Goal: Transaction & Acquisition: Purchase product/service

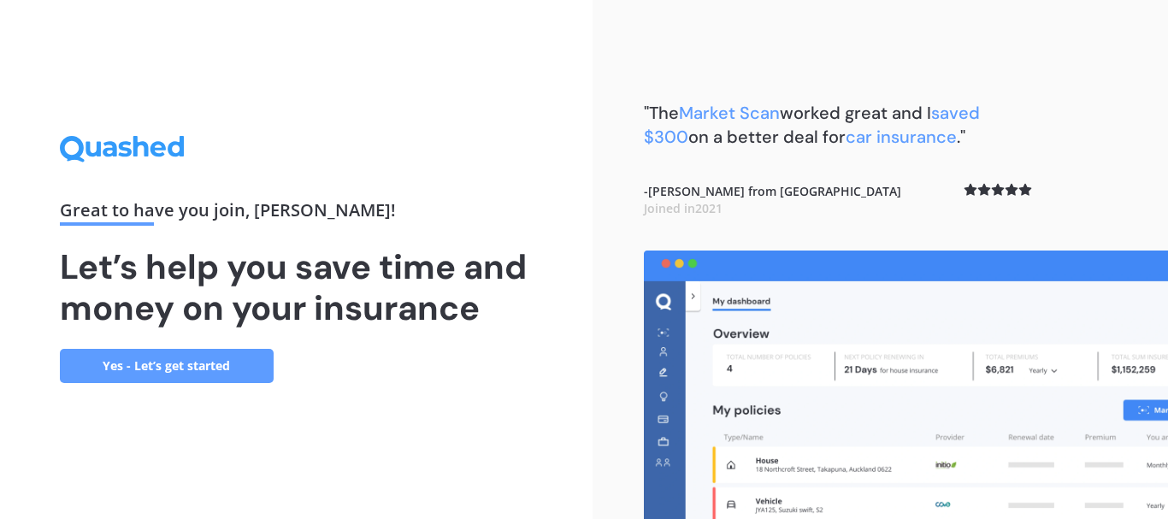
click at [184, 362] on link "Yes - Let’s get started" at bounding box center [167, 366] width 214 height 34
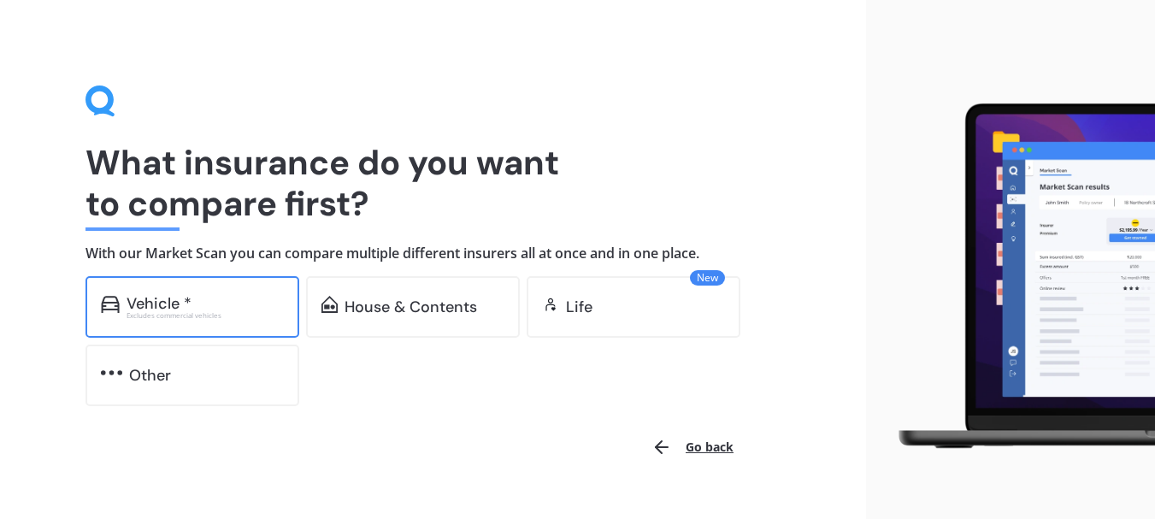
click at [201, 309] on div "Vehicle *" at bounding box center [205, 303] width 157 height 17
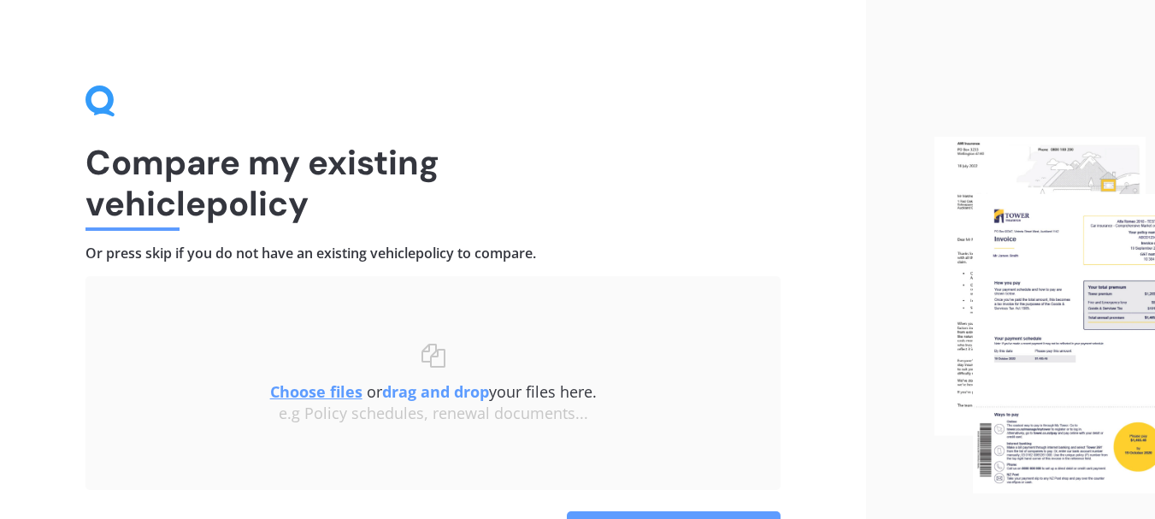
scroll to position [85, 0]
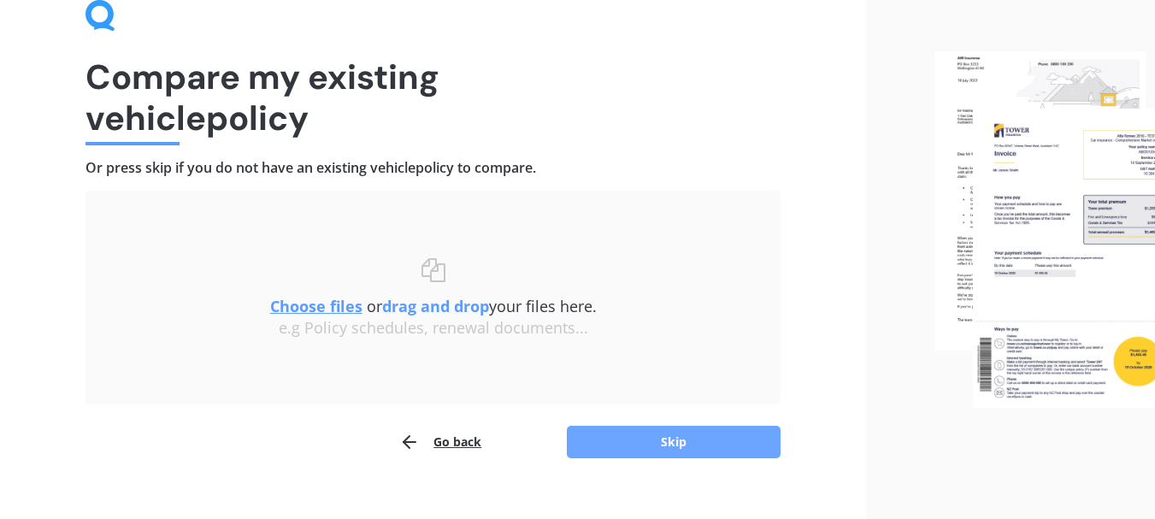
click at [684, 444] on button "Skip" at bounding box center [674, 442] width 214 height 32
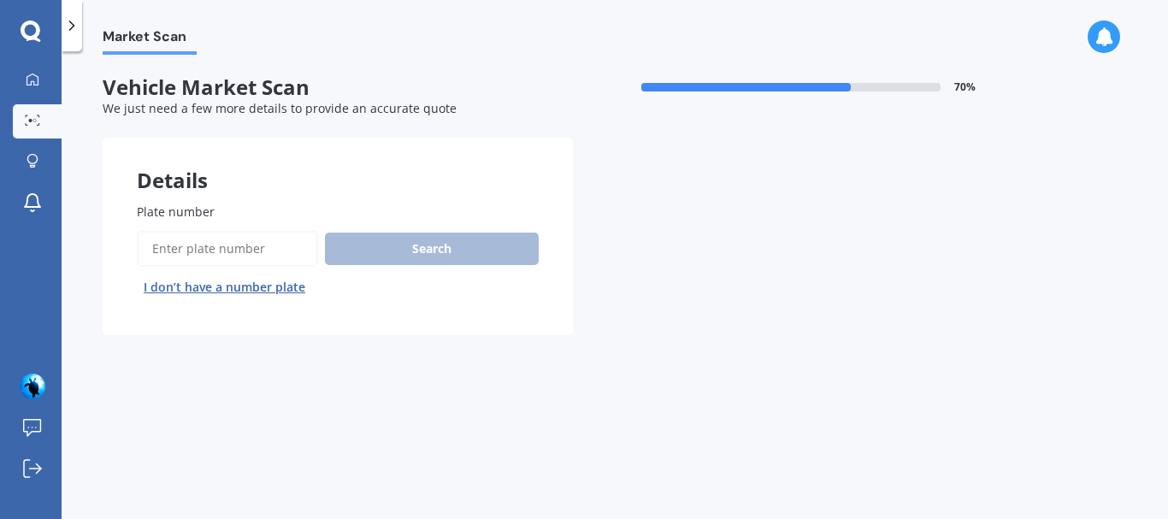
click at [375, 244] on div "Search I don’t have a number plate" at bounding box center [338, 266] width 402 height 70
click at [226, 249] on input "Plate number" at bounding box center [227, 249] width 181 height 36
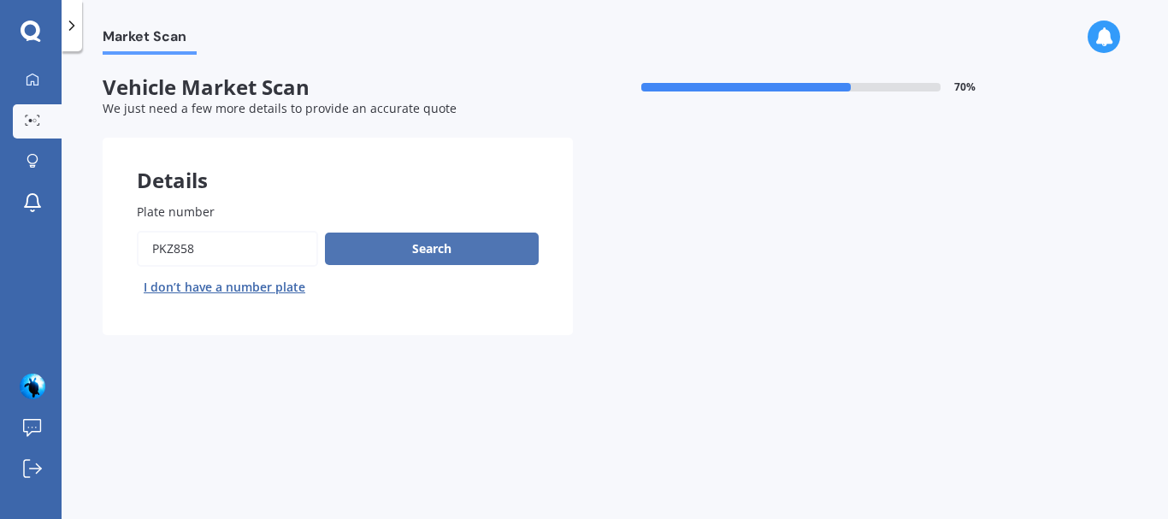
type input "pkz858"
click at [440, 244] on button "Search" at bounding box center [432, 249] width 214 height 32
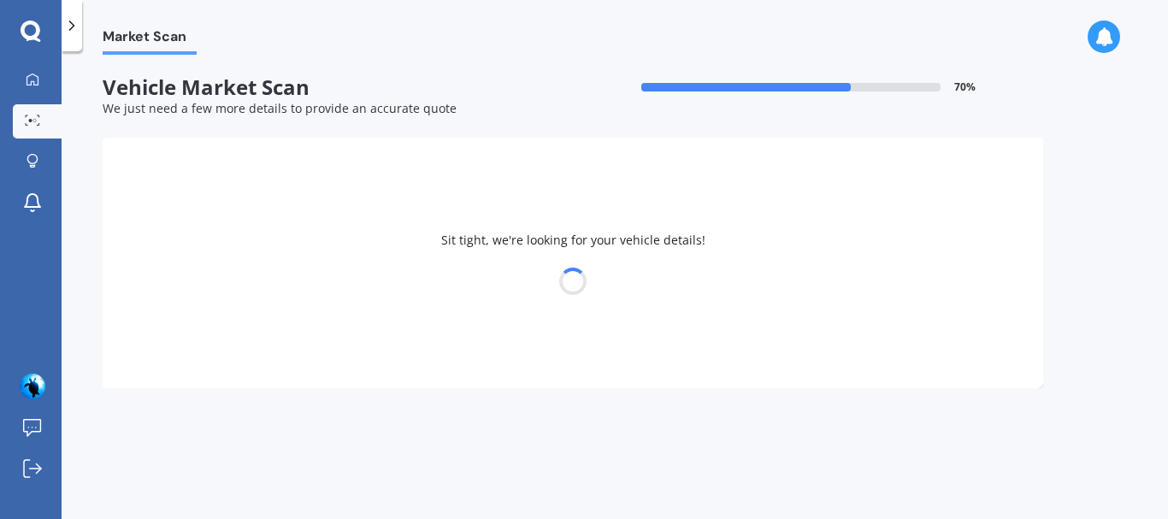
select select "TOYOTA"
select select "AQUA"
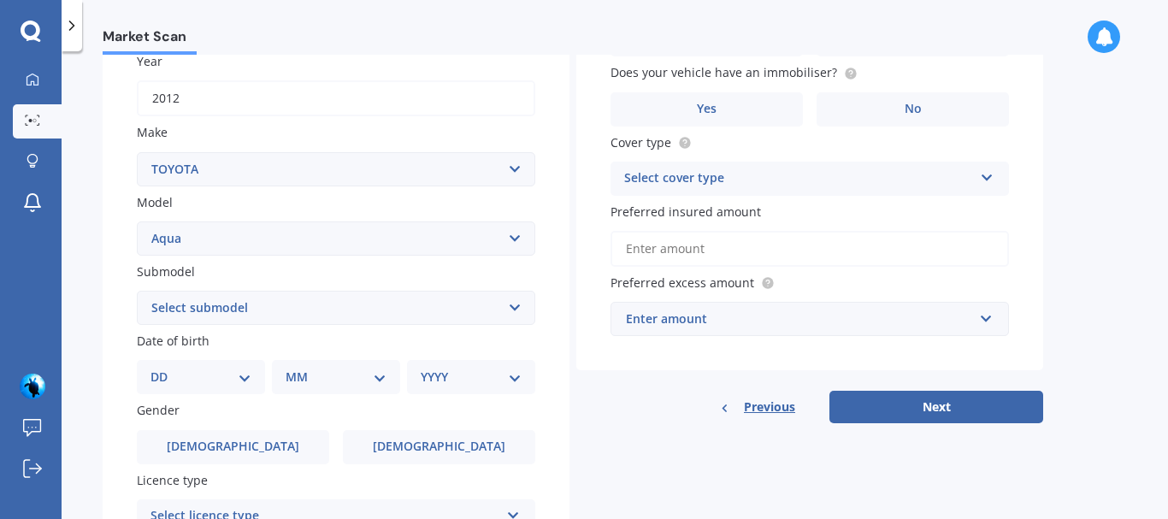
scroll to position [256, 0]
click at [515, 308] on select "Select submodel (All Other) Hatchback Hybrid" at bounding box center [336, 307] width 398 height 34
select select "HYBRID"
click at [137, 290] on select "Select submodel (All Other) Hatchback Hybrid" at bounding box center [336, 307] width 398 height 34
click at [243, 380] on select "DD 01 02 03 04 05 06 07 08 09 10 11 12 13 14 15 16 17 18 19 20 21 22 23 24 25 2…" at bounding box center [200, 376] width 101 height 19
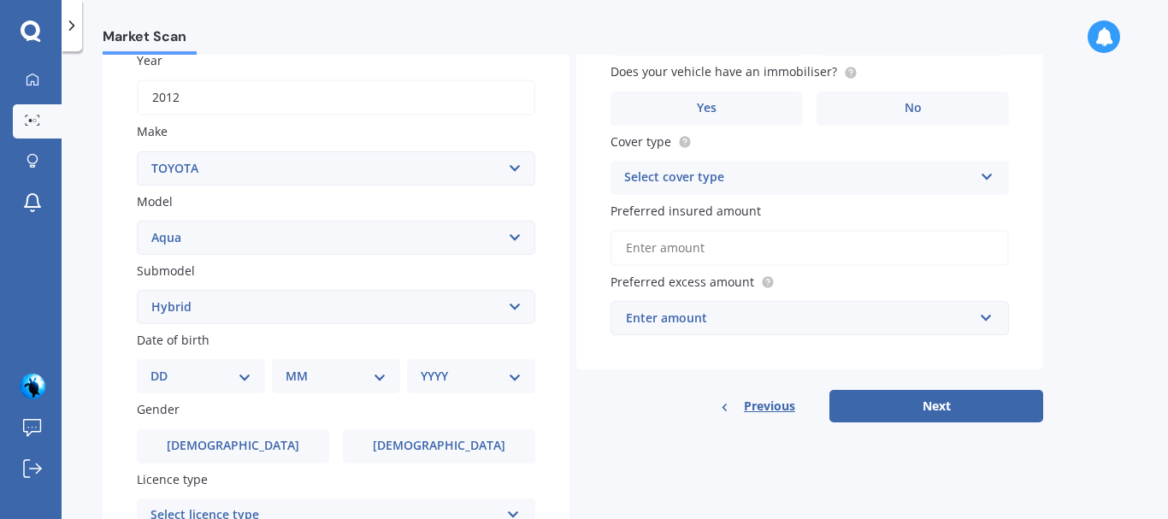
select select "08"
click at [164, 367] on select "DD 01 02 03 04 05 06 07 08 09 10 11 12 13 14 15 16 17 18 19 20 21 22 23 24 25 2…" at bounding box center [200, 376] width 101 height 19
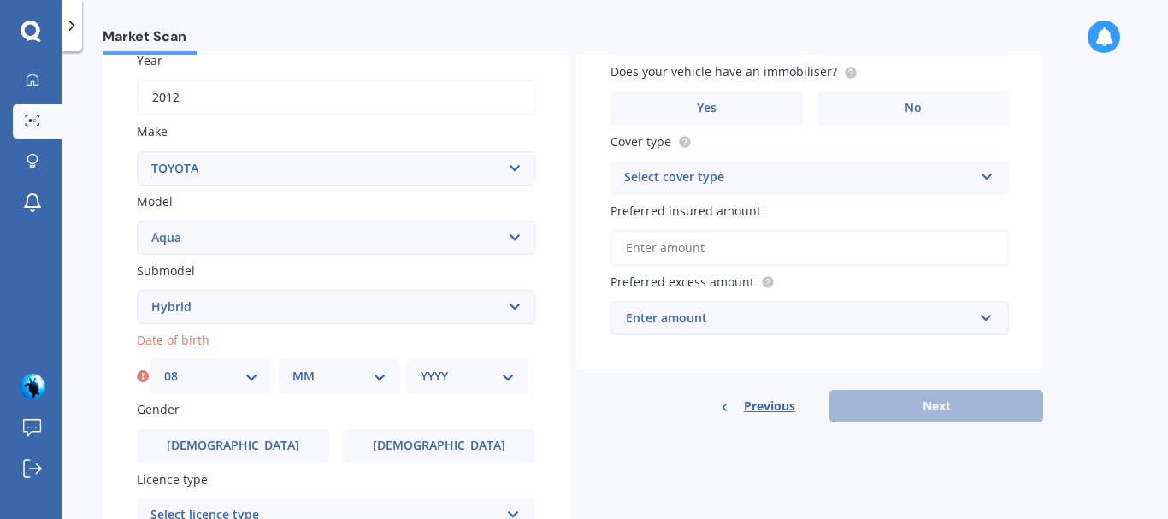
click at [379, 378] on select "MM 01 02 03 04 05 06 07 08 09 10 11 12" at bounding box center [339, 376] width 94 height 19
select select "01"
click at [292, 367] on select "MM 01 02 03 04 05 06 07 08 09 10 11 12" at bounding box center [339, 376] width 94 height 19
click at [508, 376] on select "YYYY 2025 2024 2023 2022 2021 2020 2019 2018 2017 2016 2015 2014 2013 2012 2011…" at bounding box center [468, 376] width 94 height 19
select select "1959"
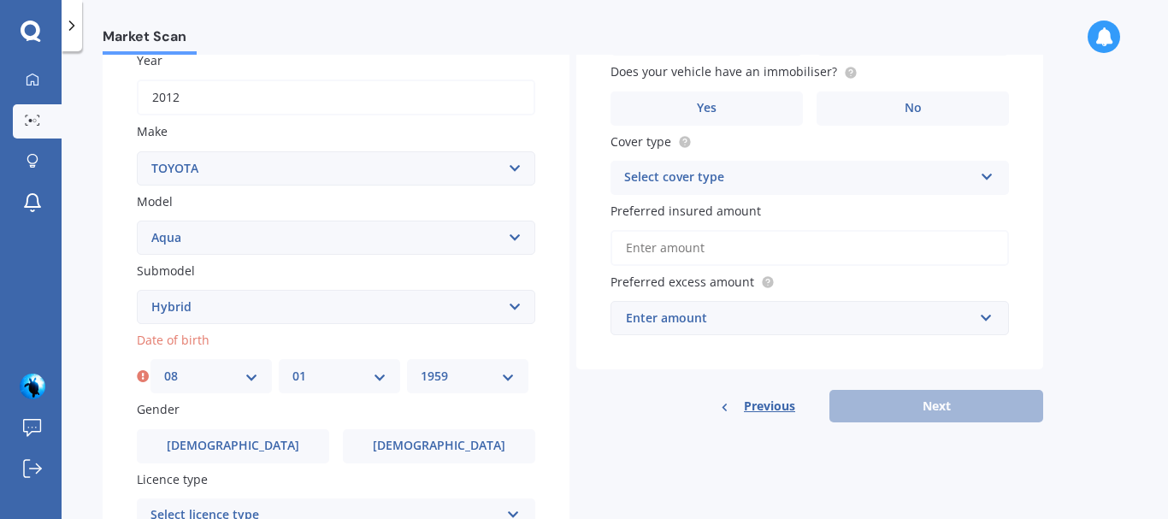
click at [421, 367] on select "YYYY 2025 2024 2023 2022 2021 2020 2019 2018 2017 2016 2015 2014 2013 2012 2011…" at bounding box center [468, 376] width 94 height 19
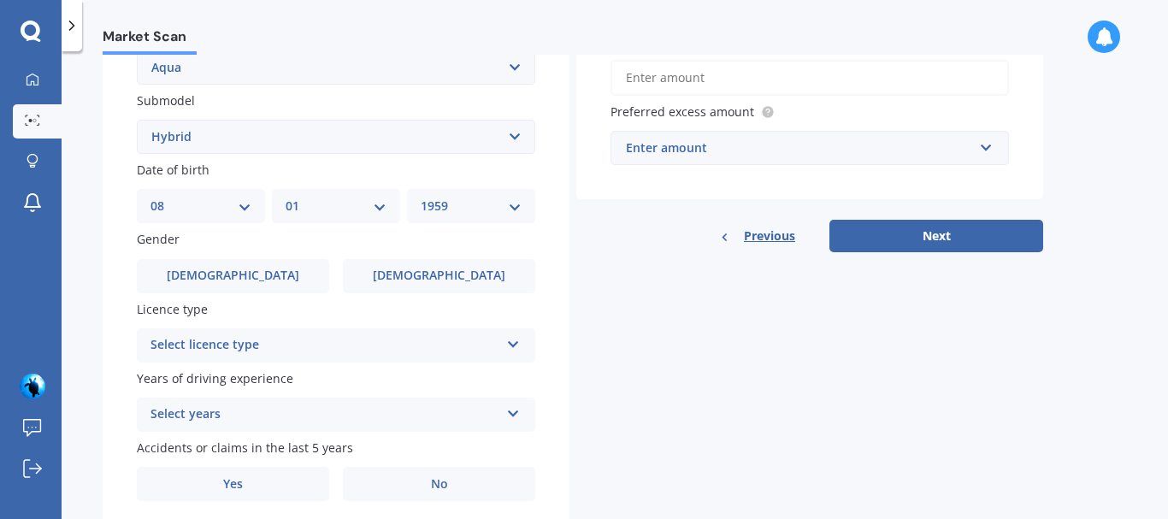
scroll to position [427, 0]
click at [253, 277] on label "[DEMOGRAPHIC_DATA]" at bounding box center [233, 275] width 192 height 34
click at [0, 0] on input "[DEMOGRAPHIC_DATA]" at bounding box center [0, 0] width 0 height 0
click at [512, 345] on icon at bounding box center [513, 340] width 15 height 12
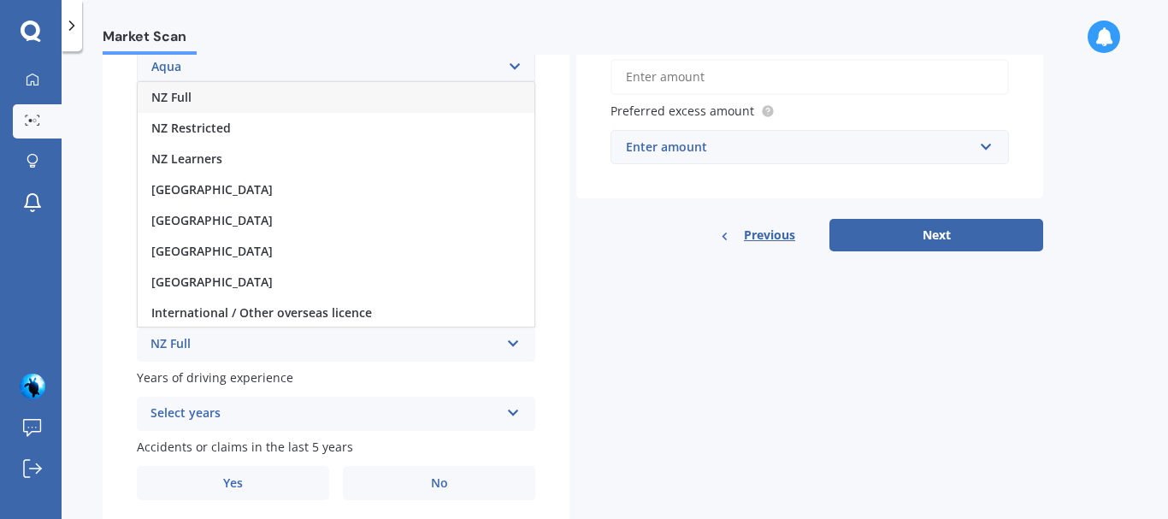
click at [181, 98] on span "NZ Full" at bounding box center [171, 97] width 40 height 16
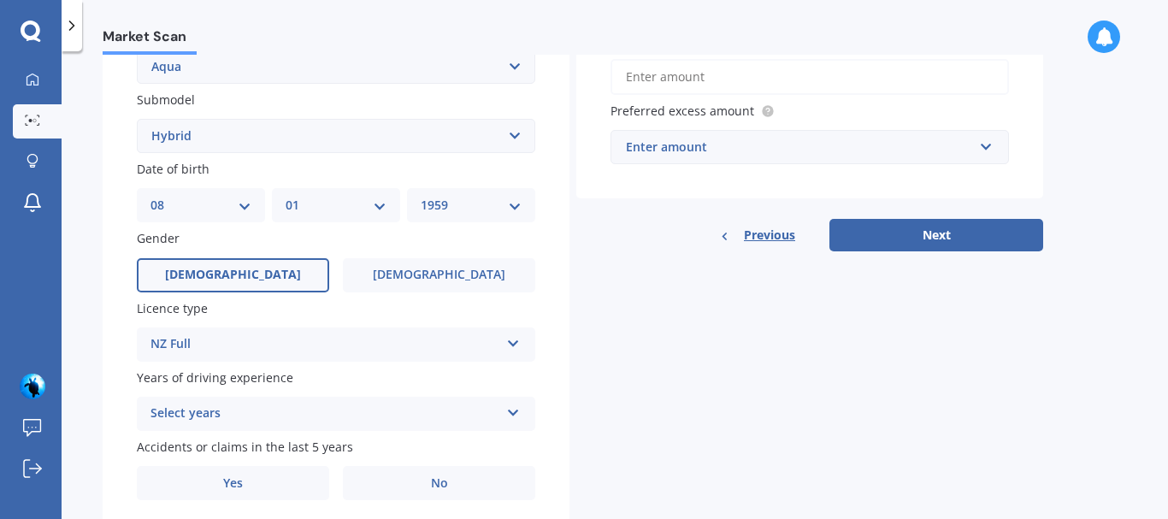
scroll to position [487, 0]
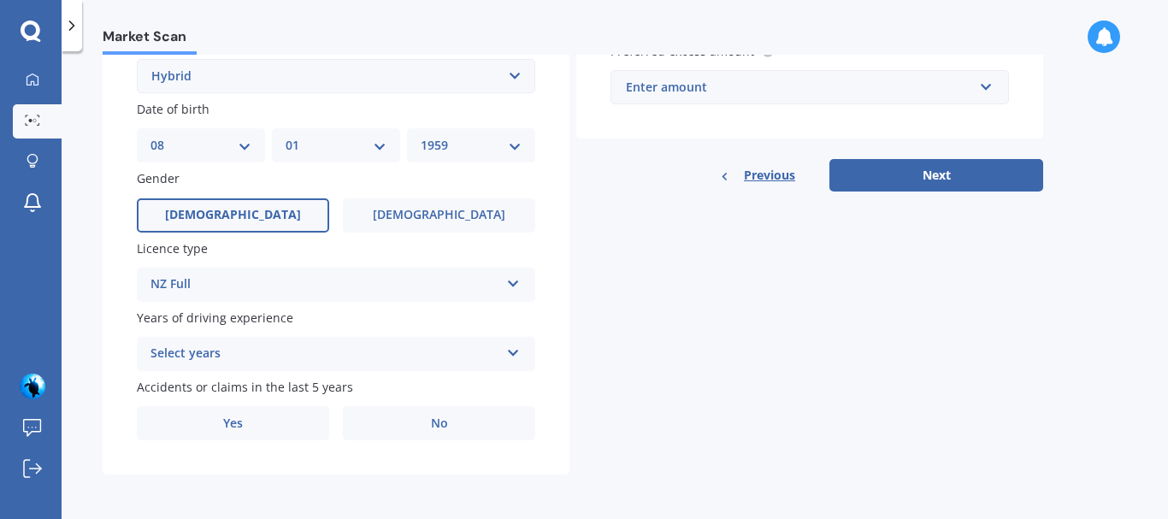
click at [513, 351] on icon at bounding box center [513, 350] width 15 height 12
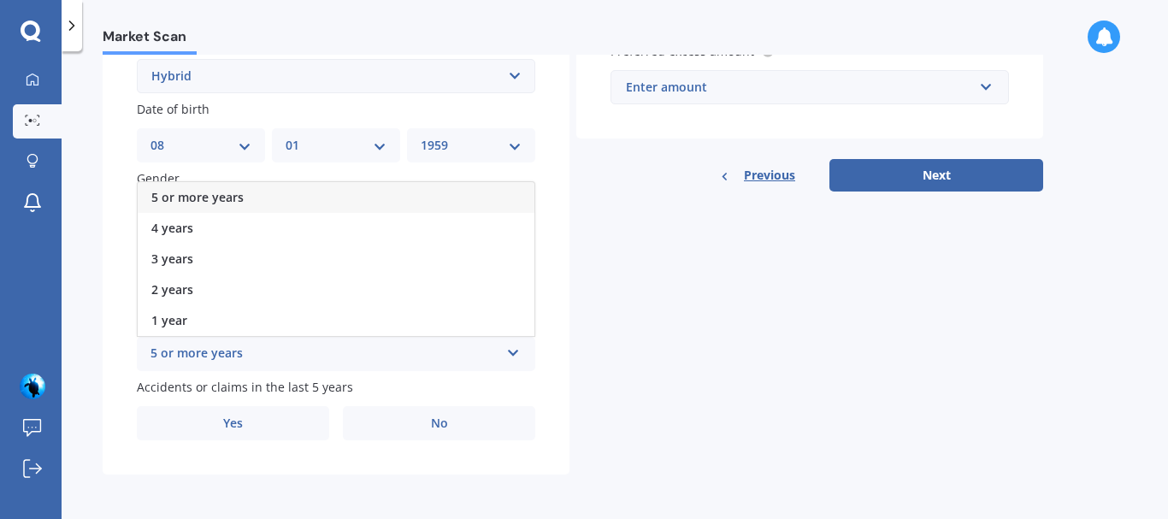
click at [213, 197] on span "5 or more years" at bounding box center [197, 197] width 92 height 16
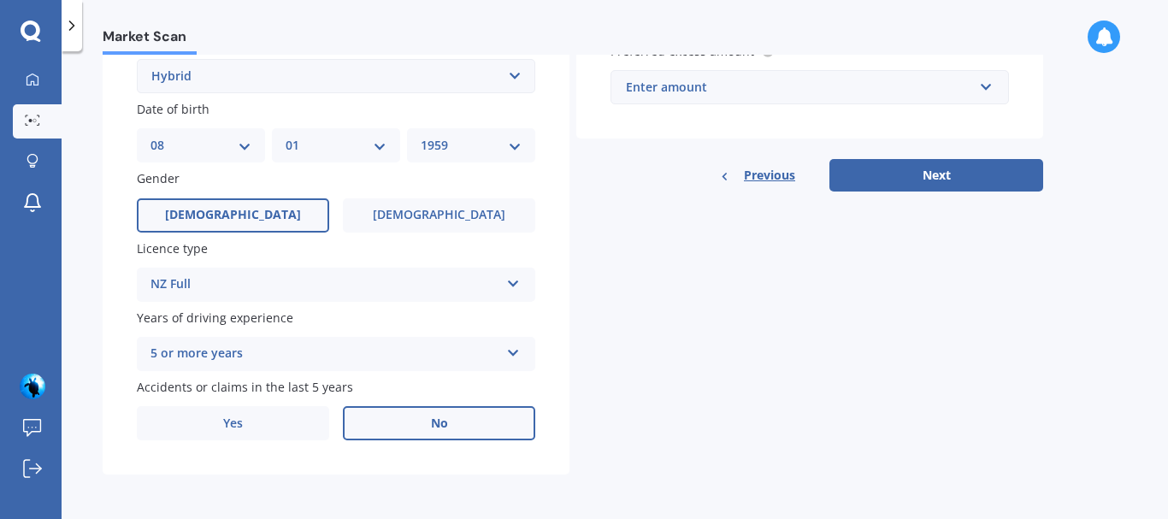
click at [439, 423] on span "No" at bounding box center [439, 423] width 17 height 15
click at [0, 0] on input "No" at bounding box center [0, 0] width 0 height 0
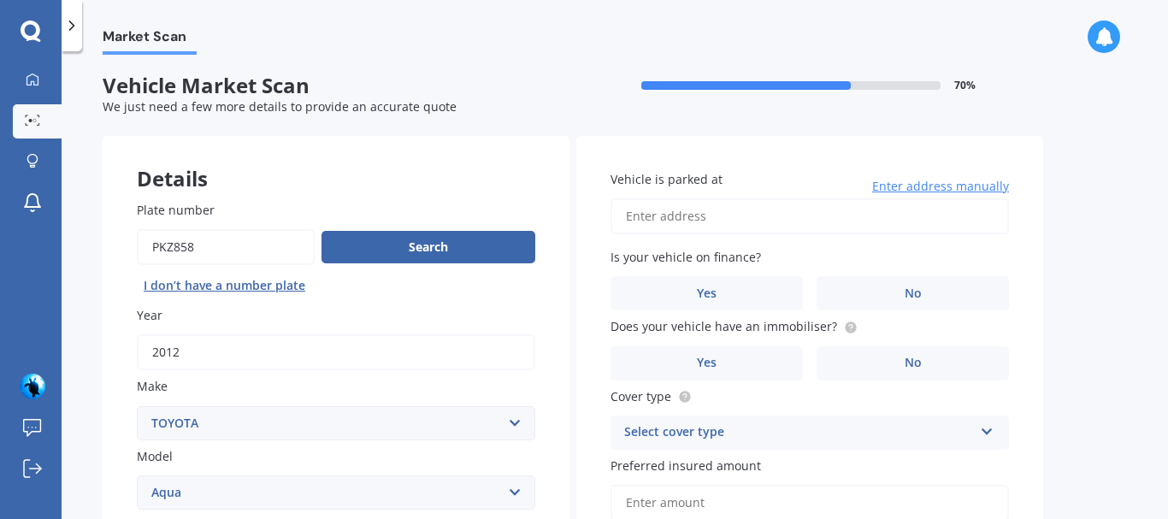
scroll to position [0, 0]
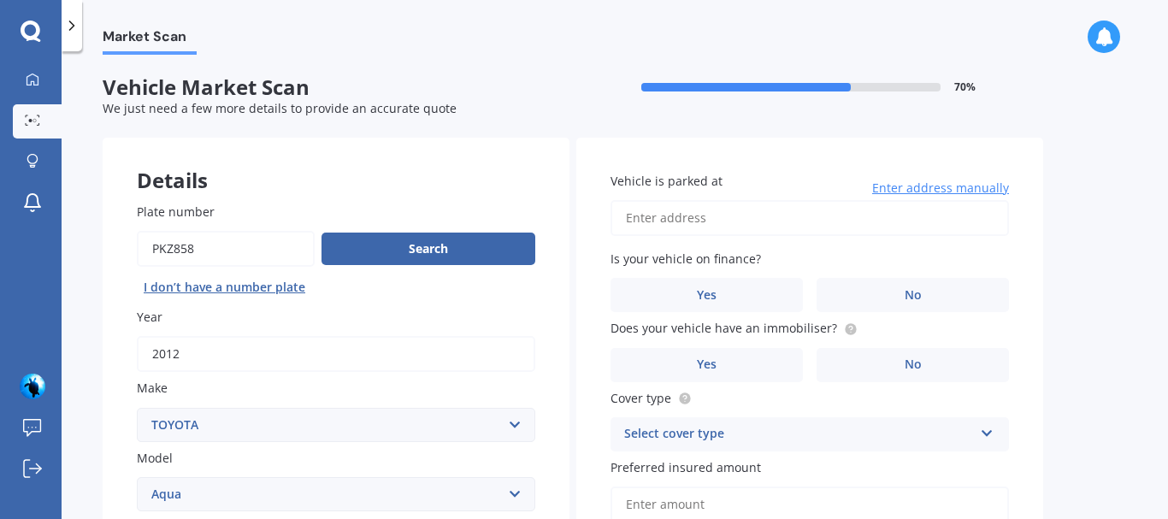
click at [652, 221] on input "Vehicle is parked at" at bounding box center [809, 218] width 398 height 36
type input "[STREET_ADDRESS]"
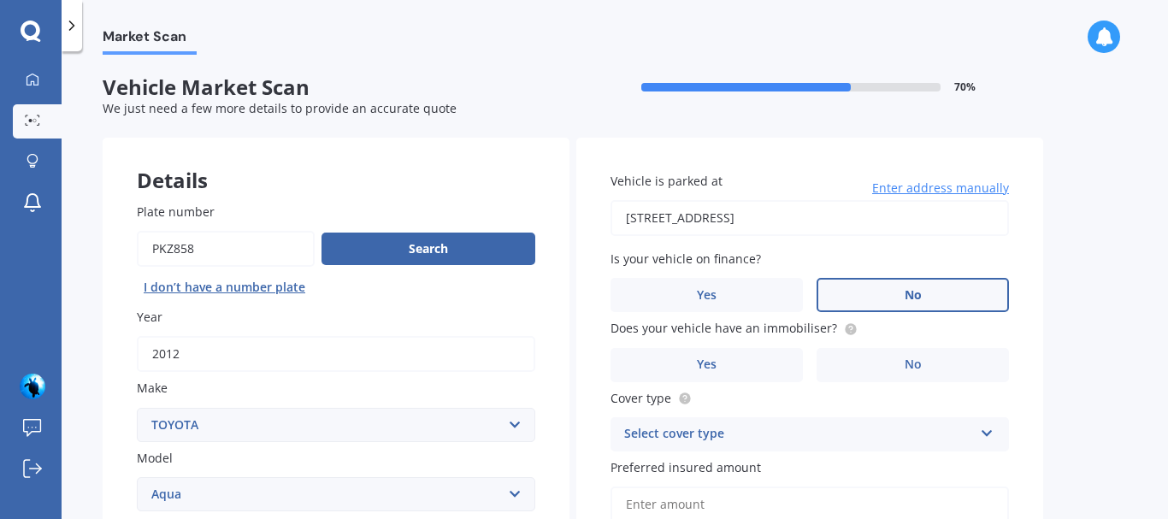
click at [917, 293] on span "No" at bounding box center [912, 295] width 17 height 15
click at [0, 0] on input "No" at bounding box center [0, 0] width 0 height 0
click at [706, 364] on span "Yes" at bounding box center [707, 364] width 21 height 15
click at [0, 0] on input "Yes" at bounding box center [0, 0] width 0 height 0
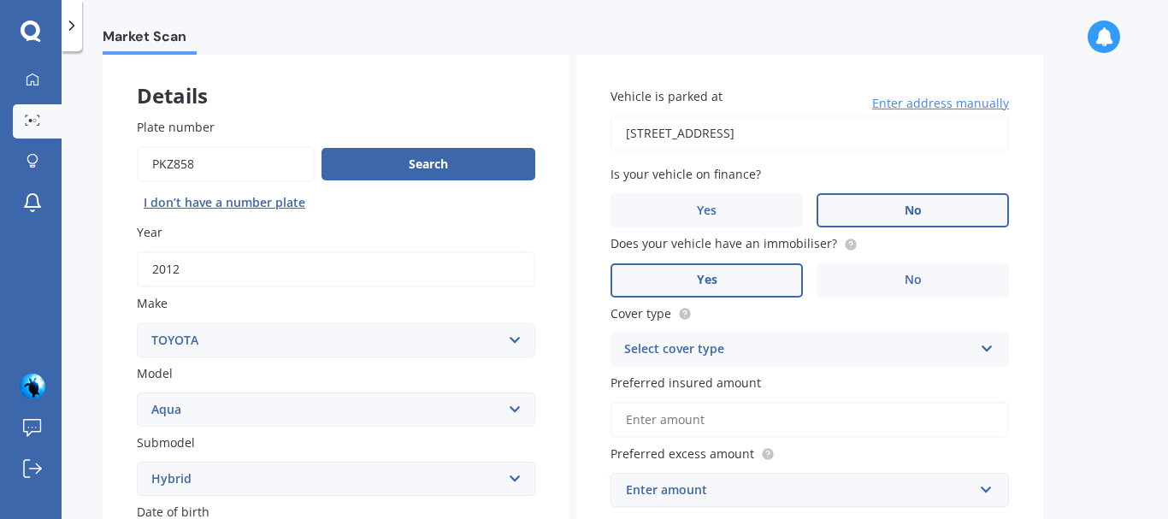
scroll to position [85, 0]
click at [986, 348] on icon at bounding box center [987, 345] width 15 height 12
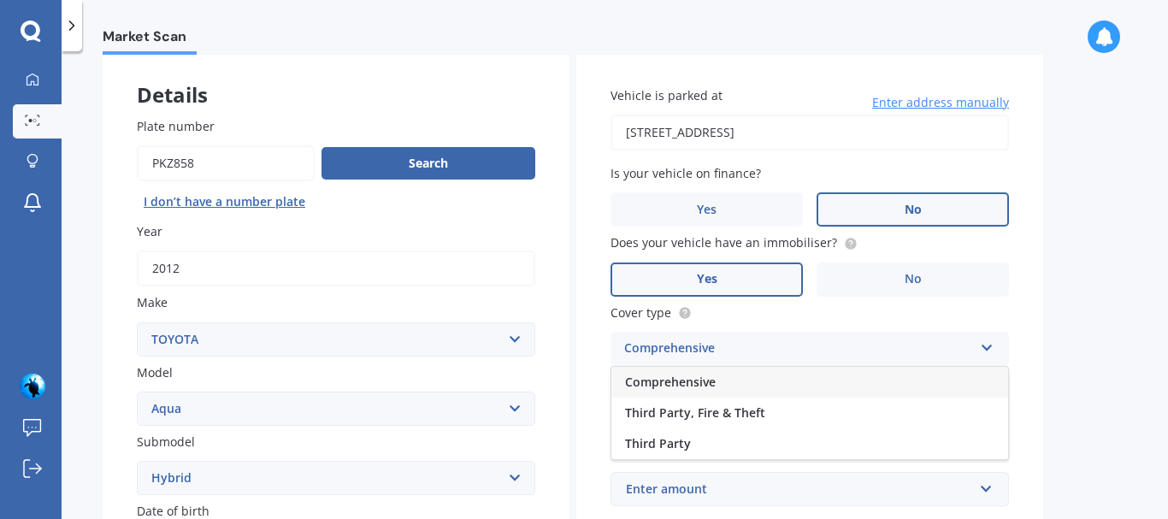
click at [680, 381] on span "Comprehensive" at bounding box center [670, 382] width 91 height 16
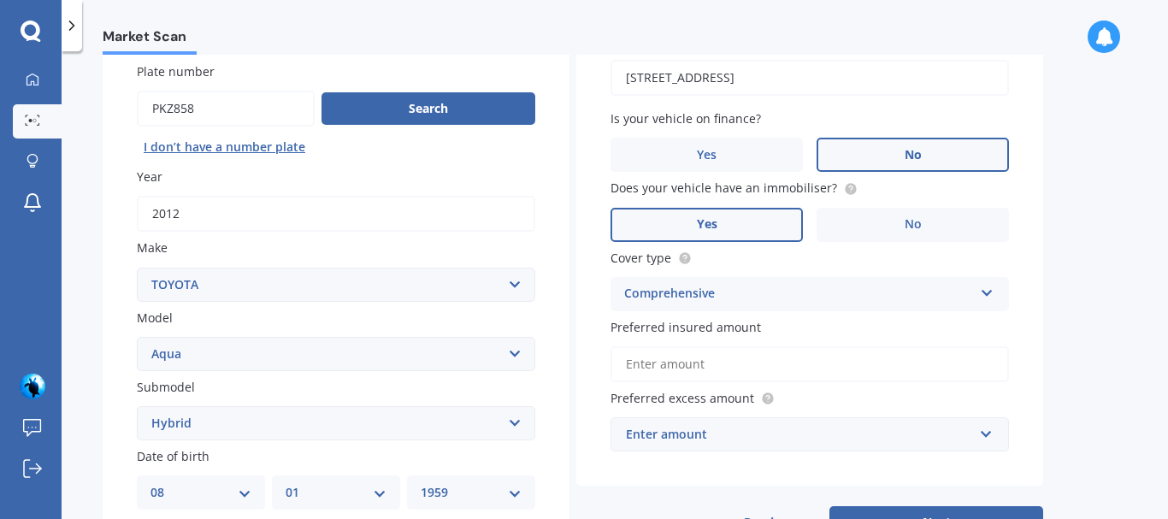
scroll to position [171, 0]
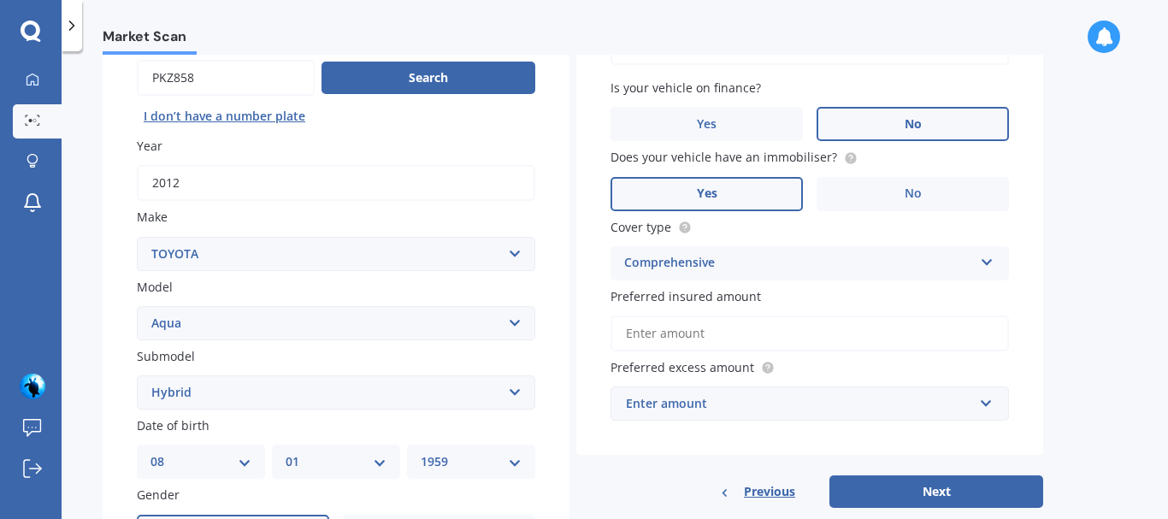
click at [677, 333] on input "Preferred insured amount" at bounding box center [809, 333] width 398 height 36
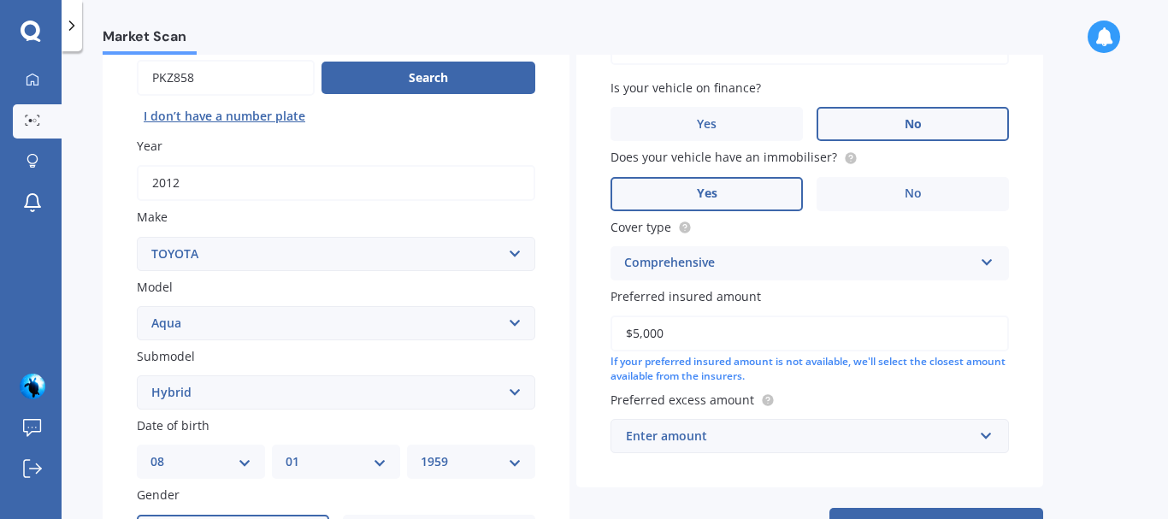
click at [1059, 397] on div "Market Scan Vehicle Market Scan 70 % We just need a few more details to provide…" at bounding box center [615, 289] width 1106 height 468
click at [691, 337] on input "$5,000" at bounding box center [809, 333] width 398 height 36
click at [634, 333] on input "$5,000" at bounding box center [809, 333] width 398 height 36
click at [1093, 366] on div "Market Scan Vehicle Market Scan 70 % We just need a few more details to provide…" at bounding box center [615, 289] width 1106 height 468
click at [668, 333] on input "$5,000" at bounding box center [809, 333] width 398 height 36
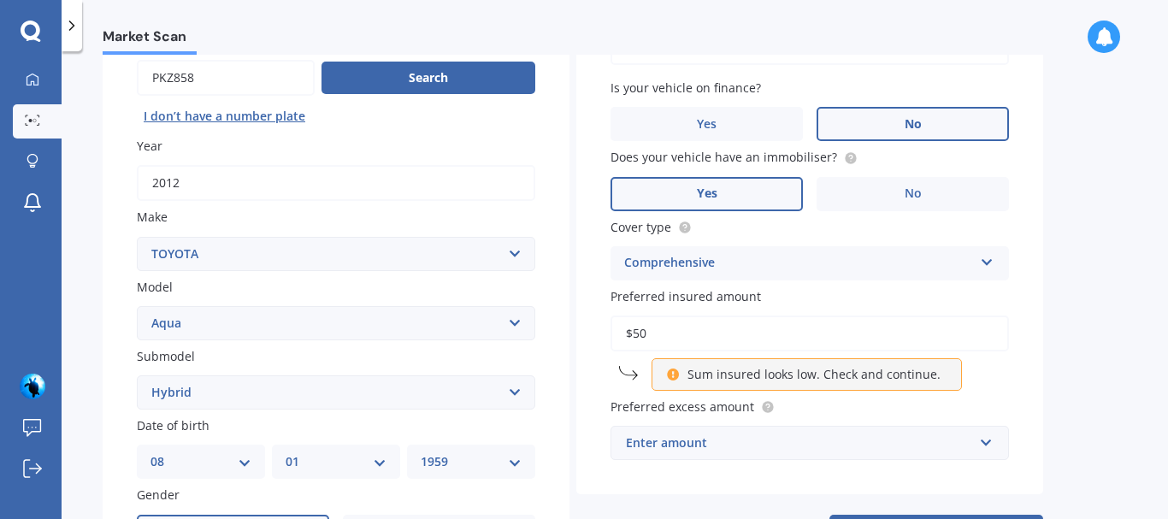
type input "$5"
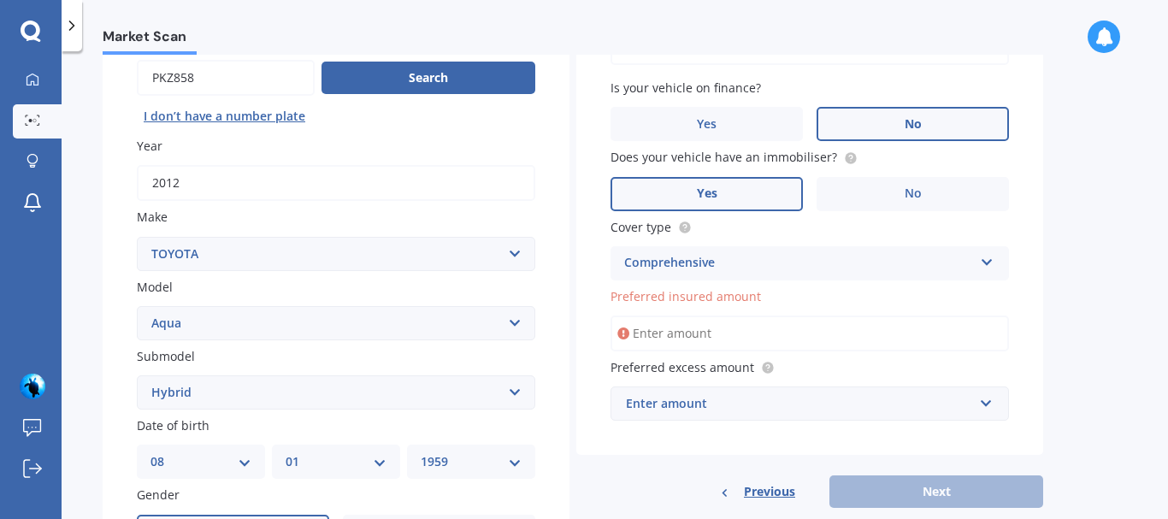
click at [675, 334] on input "Preferred insured amount" at bounding box center [809, 333] width 398 height 36
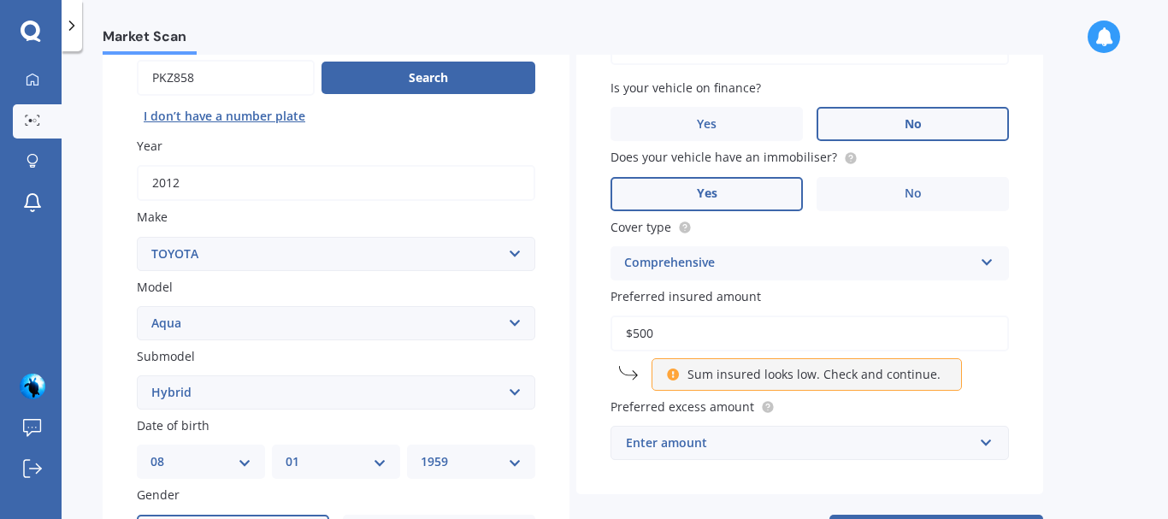
type input "$5,000"
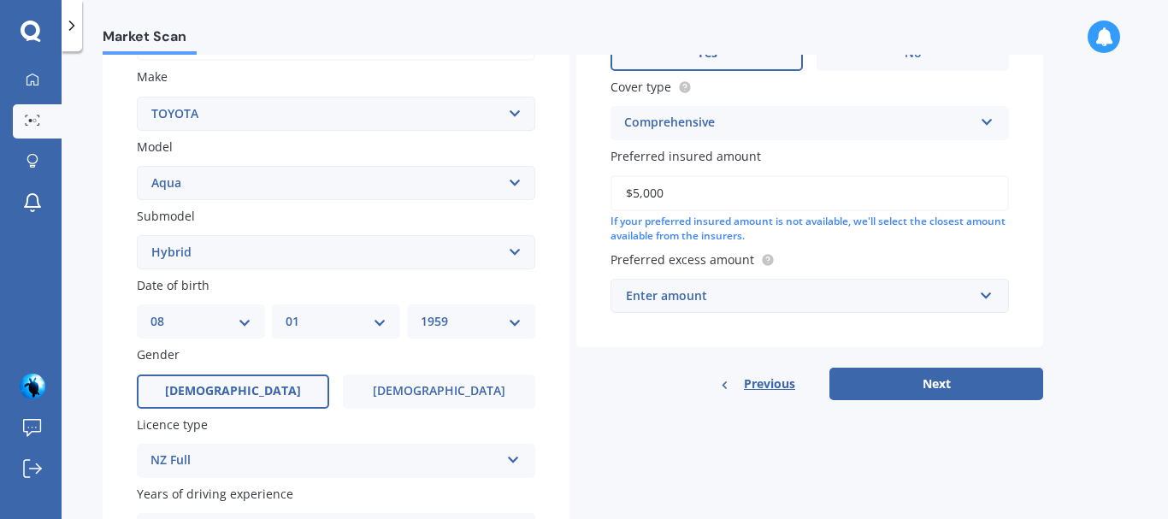
scroll to position [342, 0]
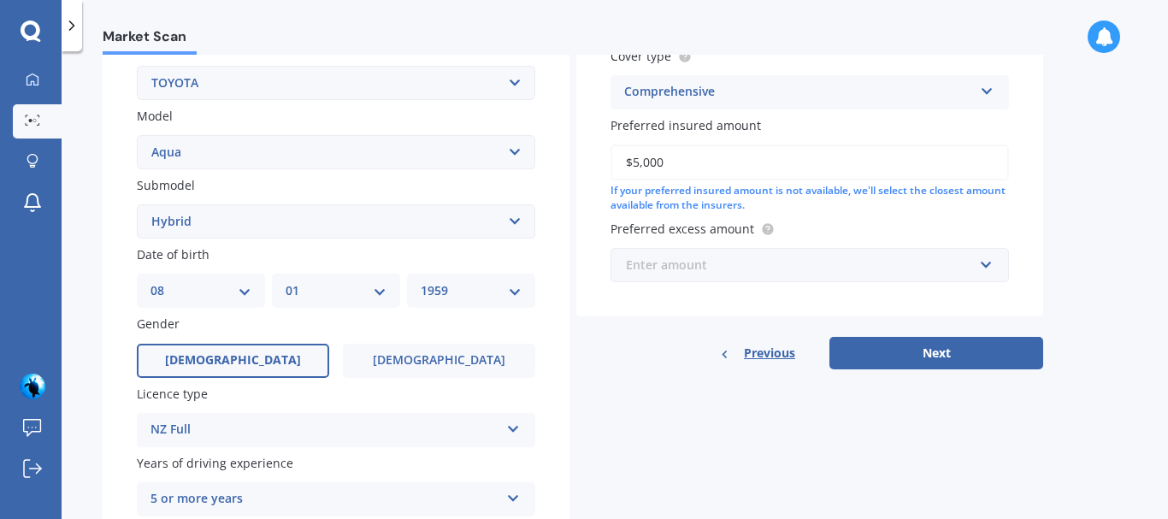
click at [986, 267] on input "text" at bounding box center [803, 265] width 383 height 32
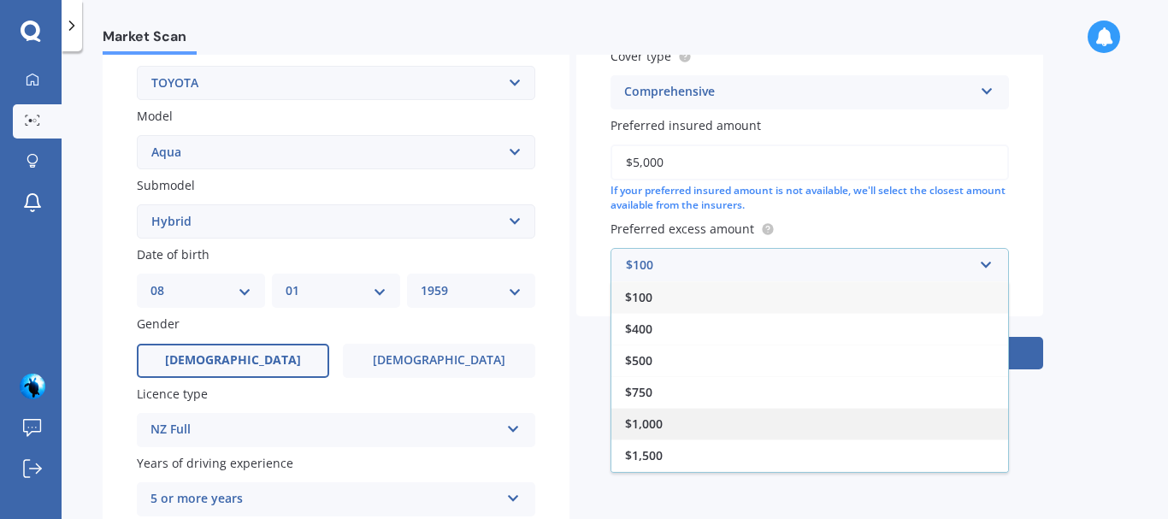
click at [654, 422] on span "$1,000" at bounding box center [644, 423] width 38 height 16
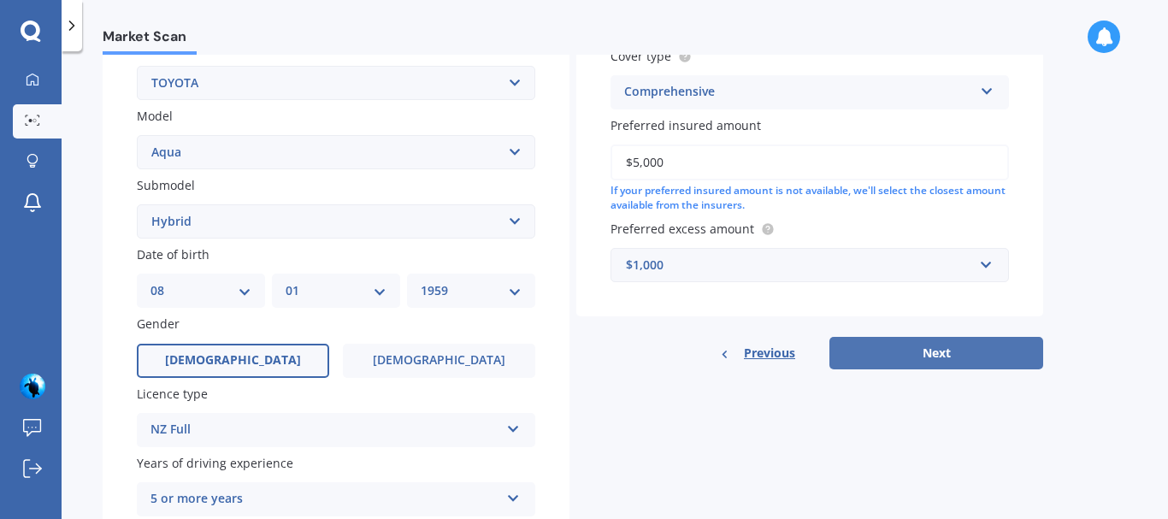
click at [935, 351] on button "Next" at bounding box center [936, 353] width 214 height 32
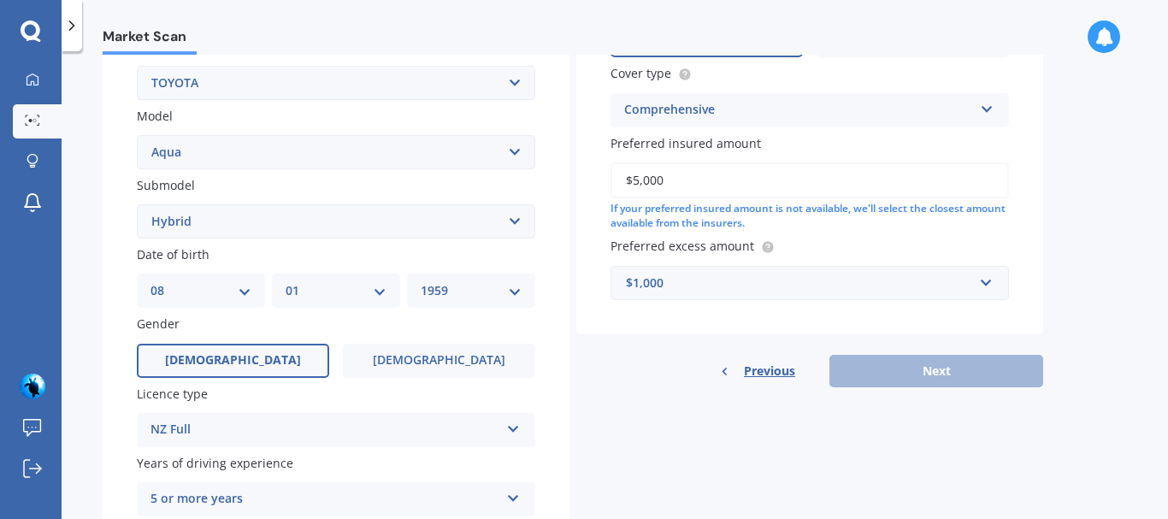
scroll to position [117, 0]
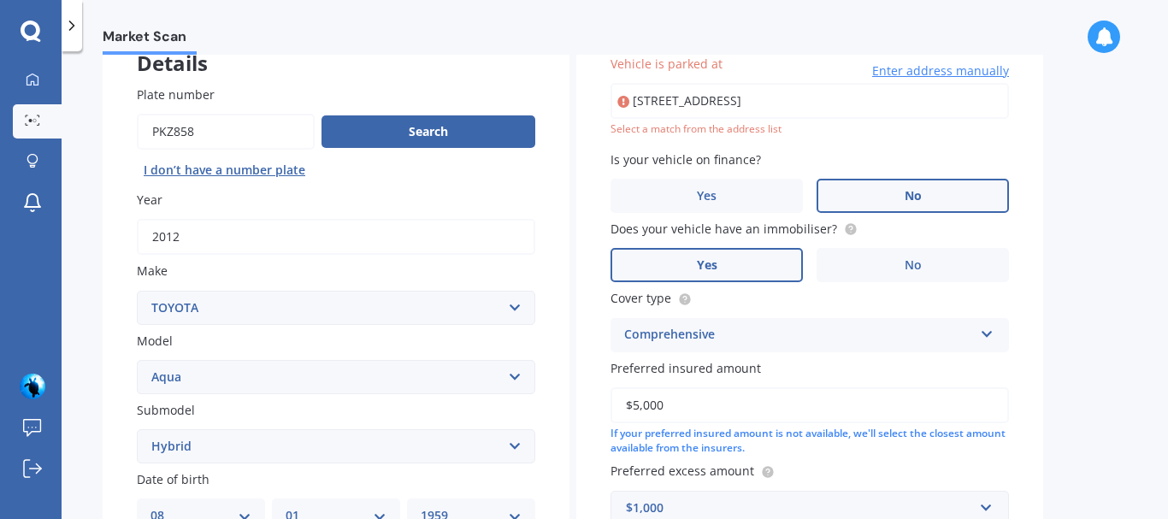
click at [789, 97] on input "[STREET_ADDRESS]" at bounding box center [809, 101] width 398 height 36
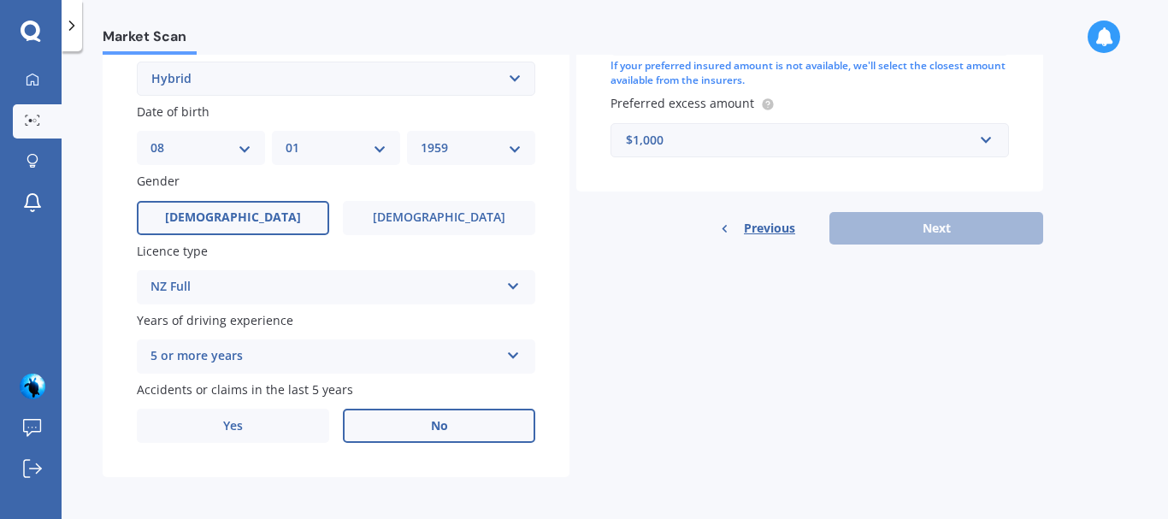
scroll to position [487, 0]
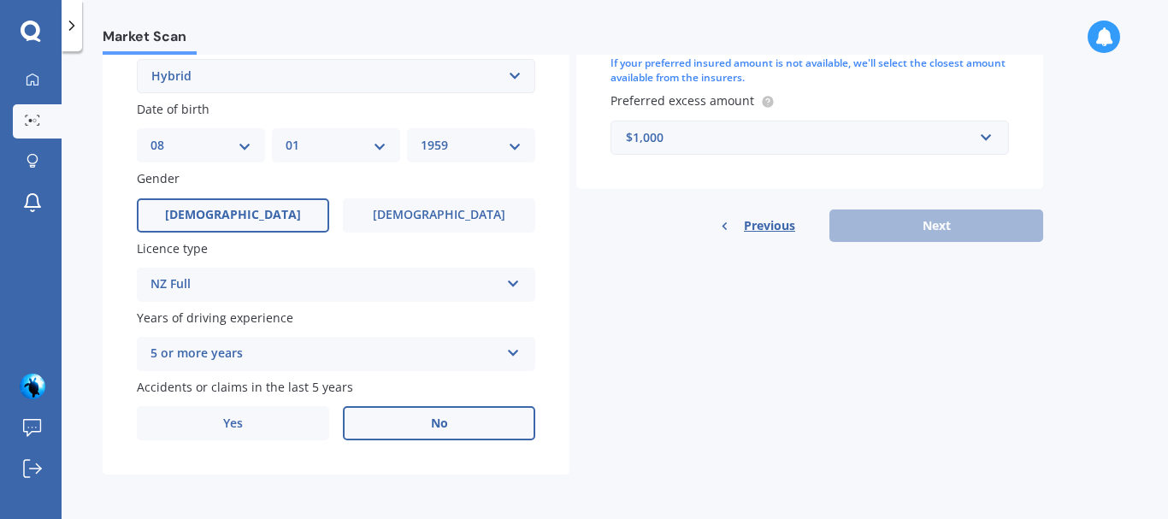
click at [939, 226] on div "Previous Next" at bounding box center [809, 225] width 467 height 32
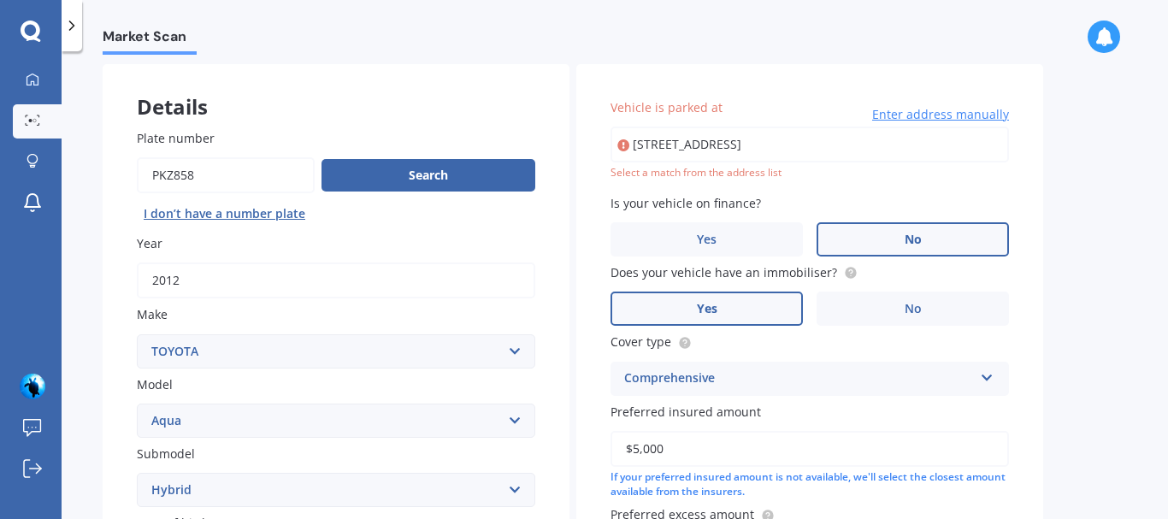
scroll to position [60, 0]
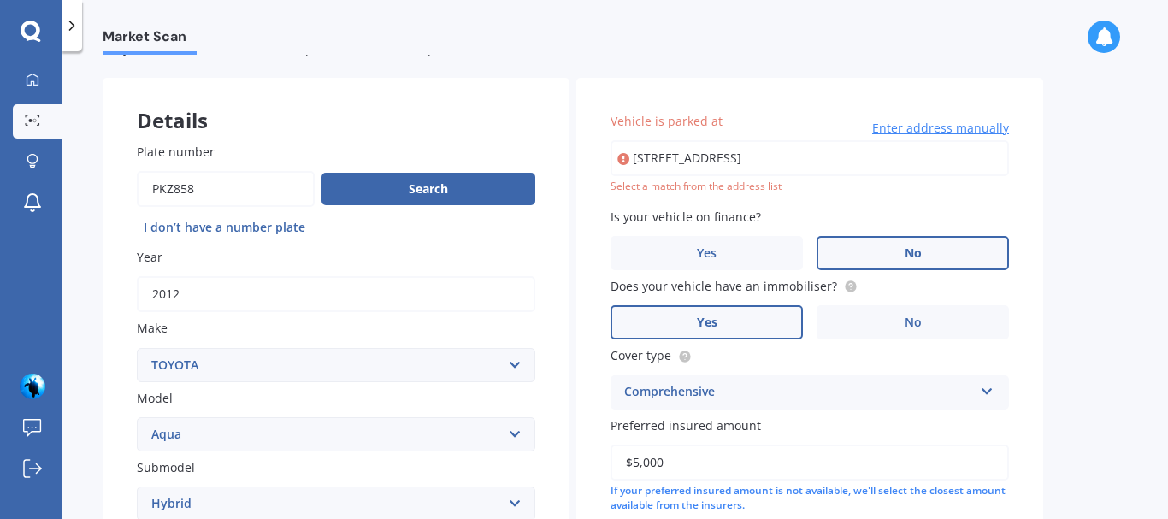
click at [874, 155] on input "[STREET_ADDRESS]" at bounding box center [809, 158] width 398 height 36
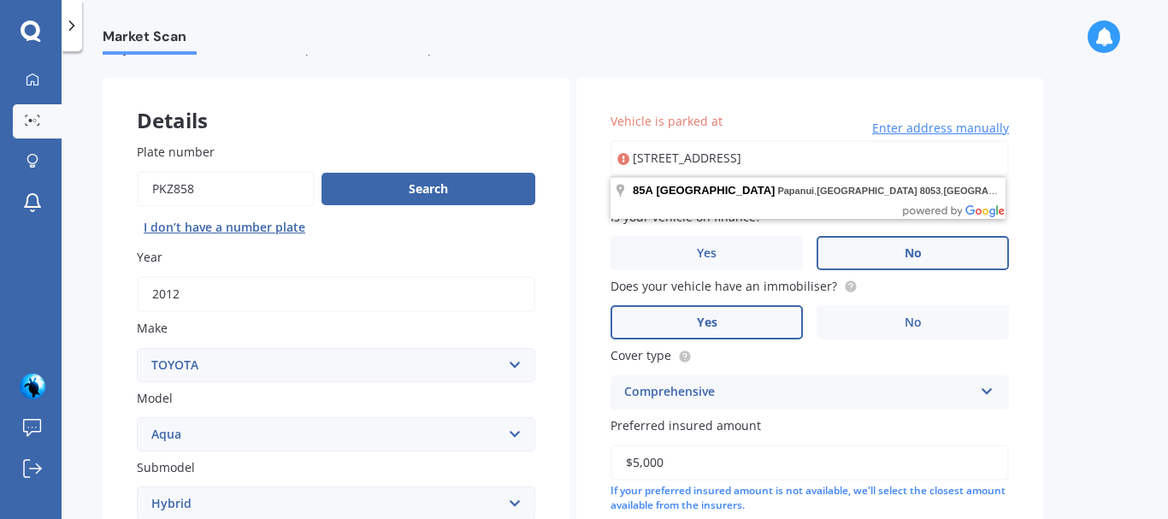
click at [787, 158] on input "[STREET_ADDRESS]" at bounding box center [809, 158] width 398 height 36
click at [739, 158] on input "[STREET_ADDRESS]" at bounding box center [809, 158] width 398 height 36
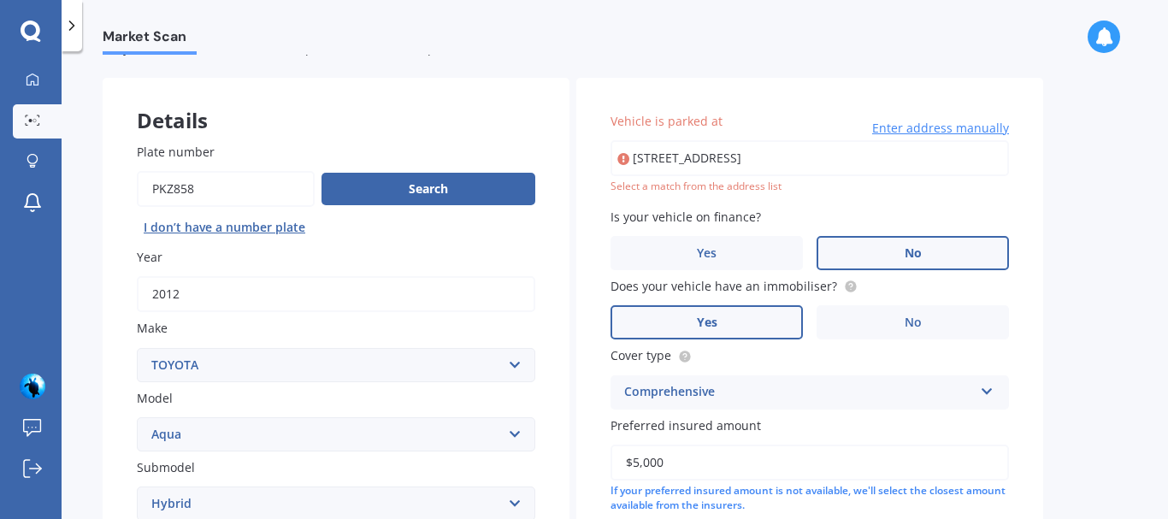
click at [1121, 335] on div "Market Scan Vehicle Market Scan 70 % We just need a few more details to provide…" at bounding box center [615, 289] width 1106 height 468
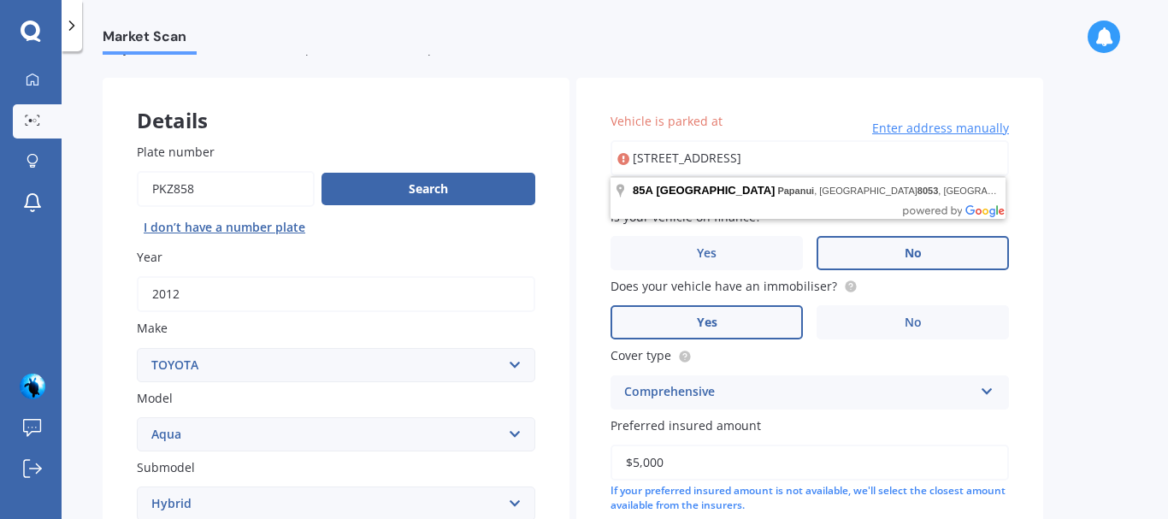
click at [763, 157] on input "[STREET_ADDRESS]" at bounding box center [809, 158] width 398 height 36
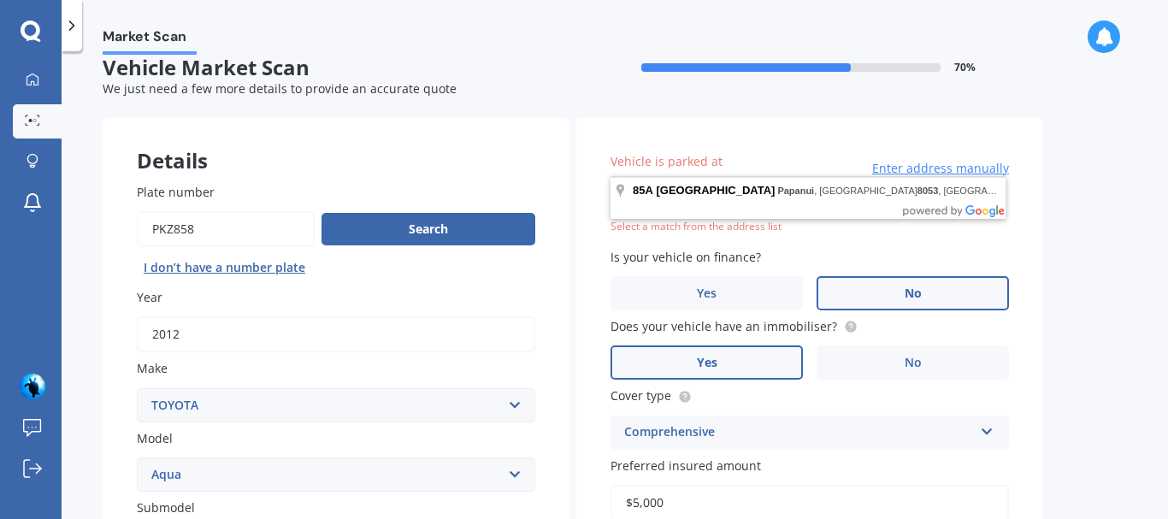
scroll to position [0, 0]
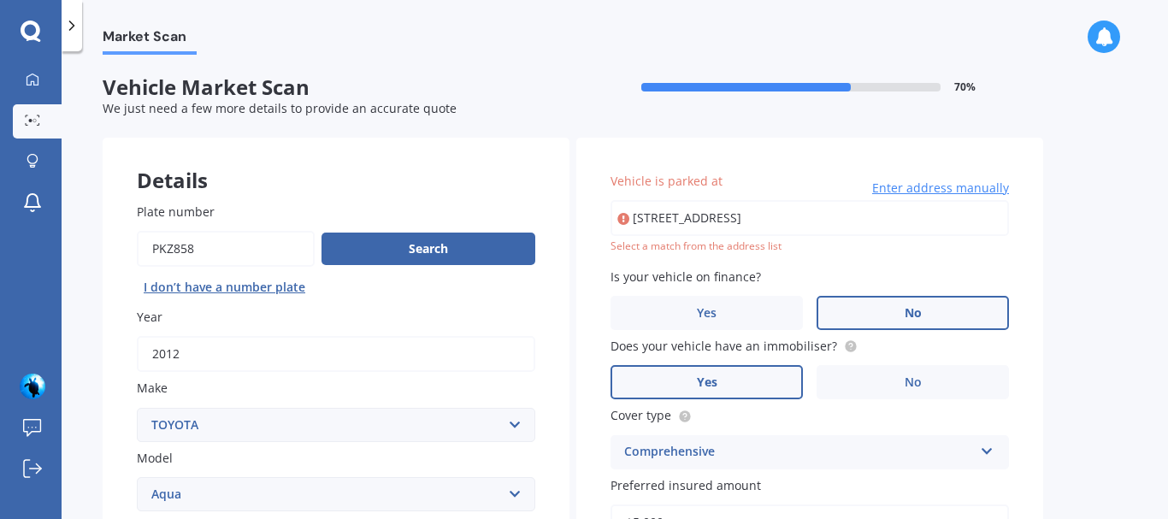
type input "[STREET_ADDRESS]"
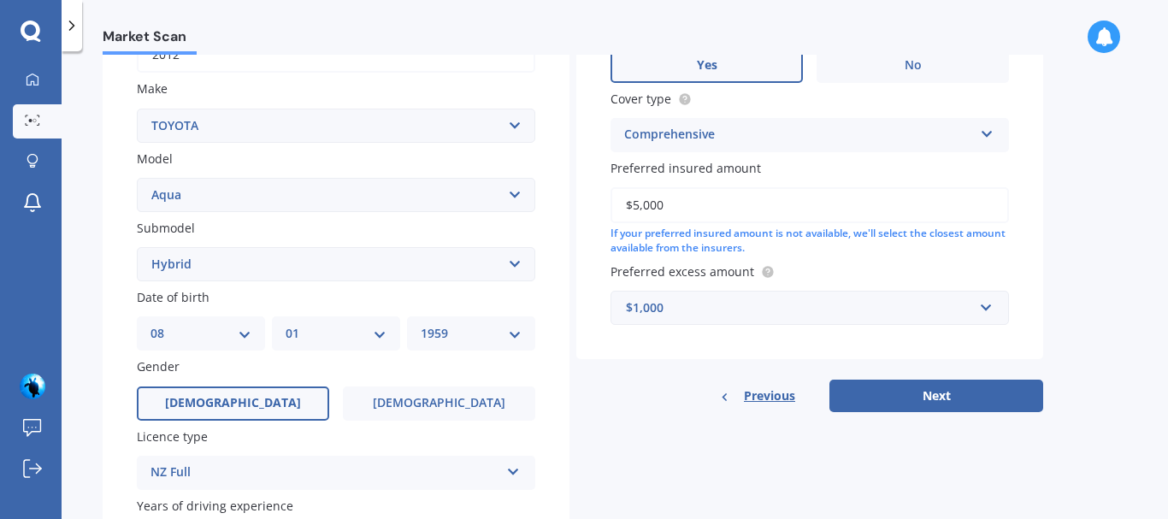
scroll to position [342, 0]
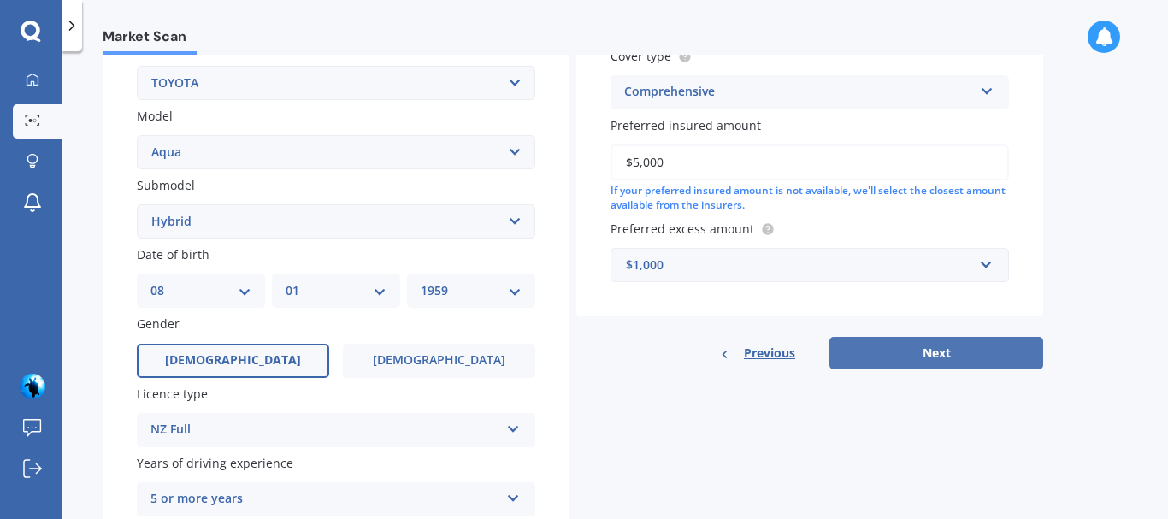
click at [934, 350] on button "Next" at bounding box center [936, 353] width 214 height 32
select select "08"
select select "01"
select select "1959"
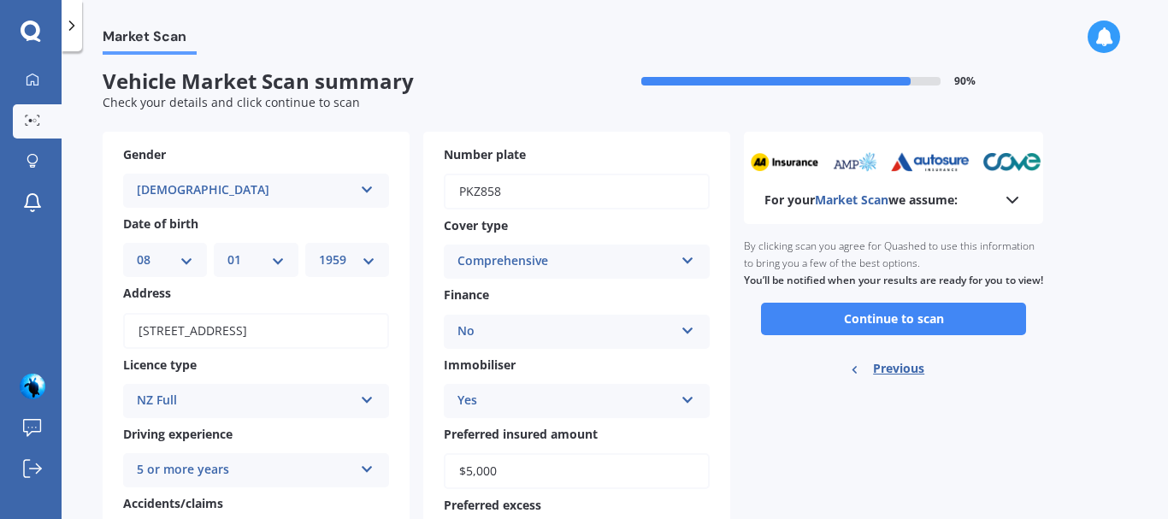
scroll to position [0, 0]
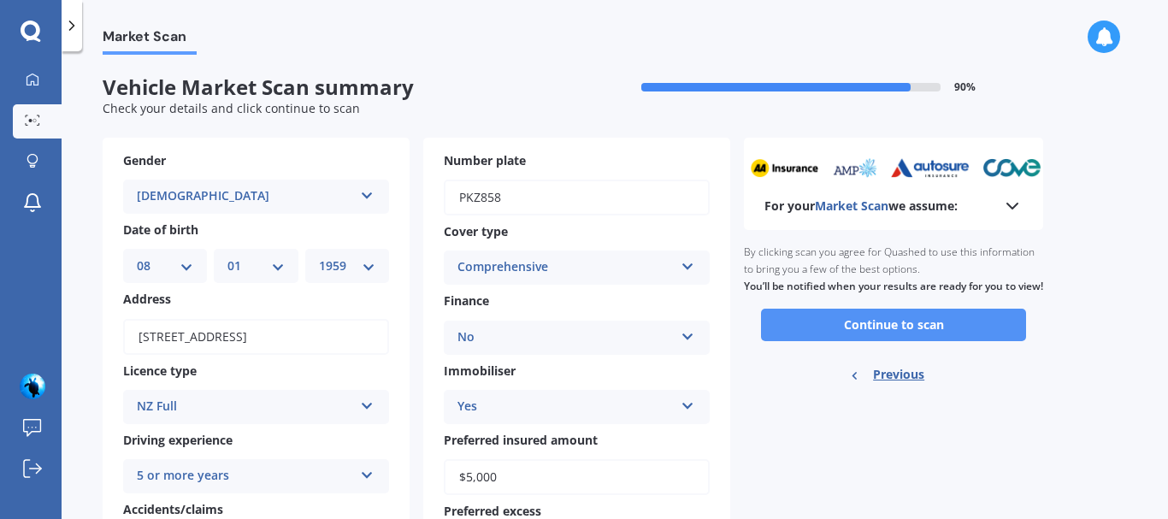
click at [896, 341] on button "Continue to scan" at bounding box center [893, 325] width 265 height 32
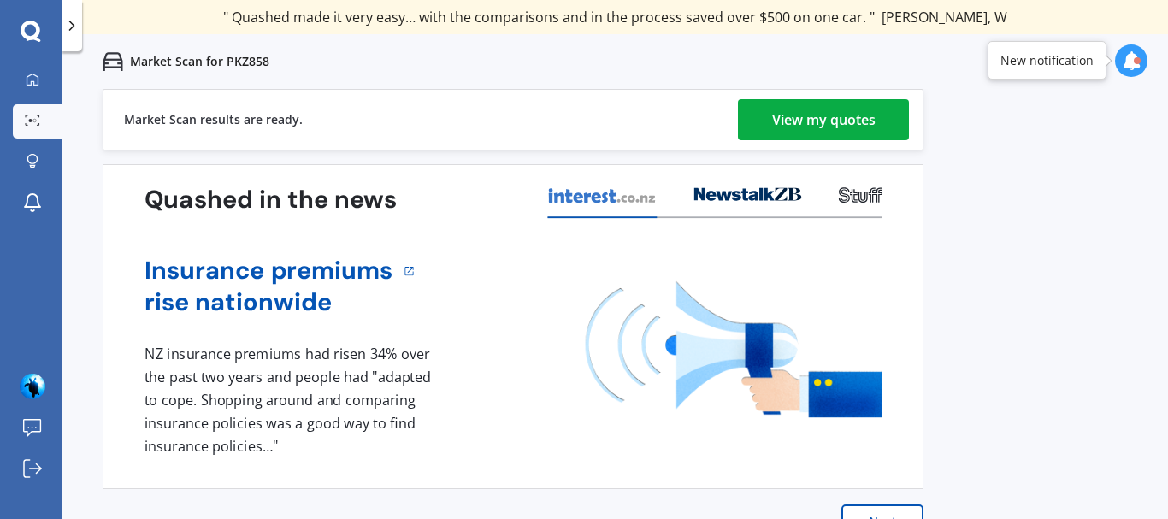
click at [815, 120] on div "View my quotes" at bounding box center [823, 119] width 103 height 41
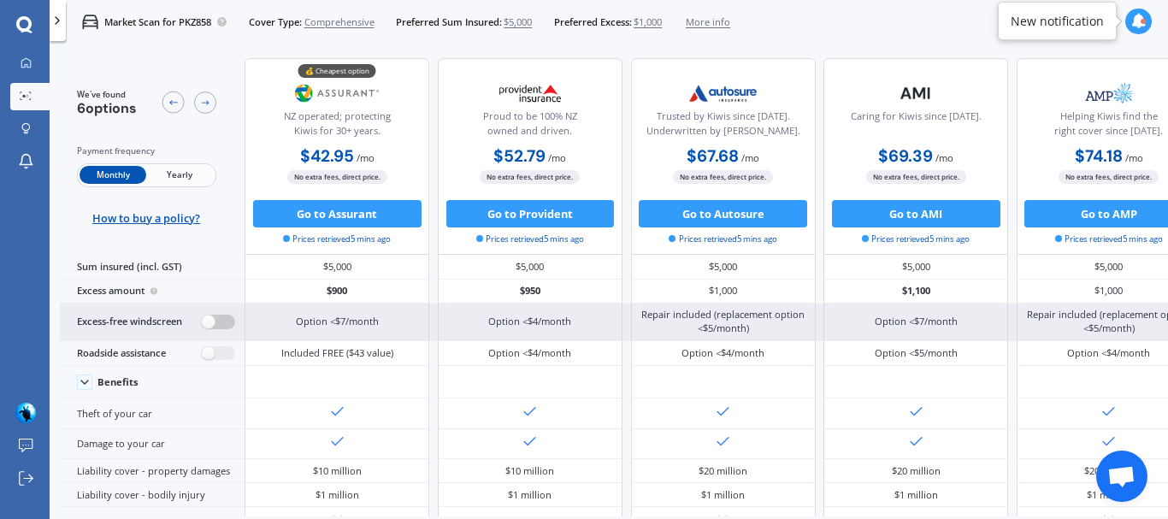
click at [207, 321] on label at bounding box center [218, 322] width 33 height 15
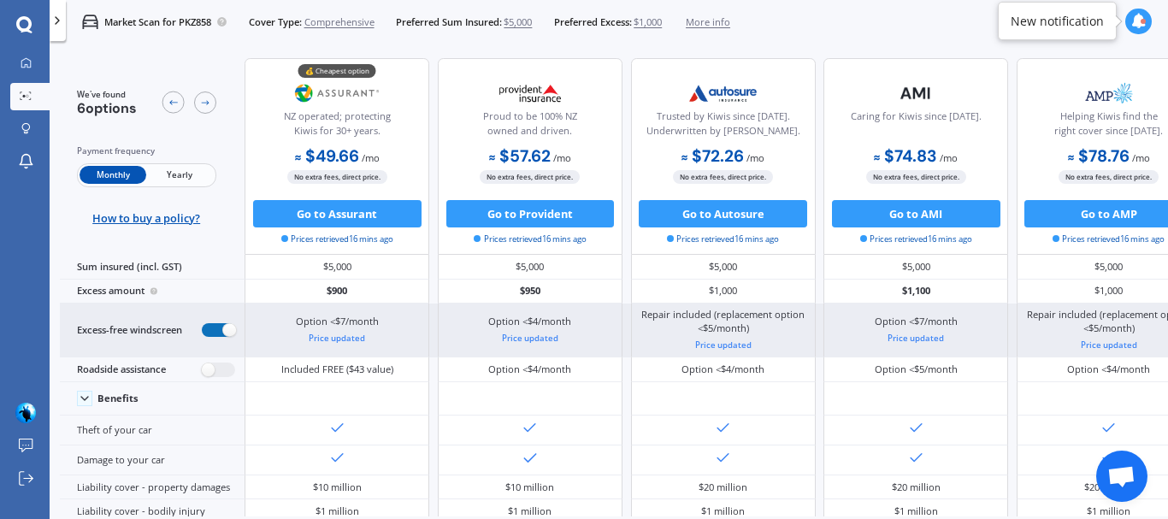
click at [207, 329] on label at bounding box center [218, 330] width 33 height 15
radio input "false"
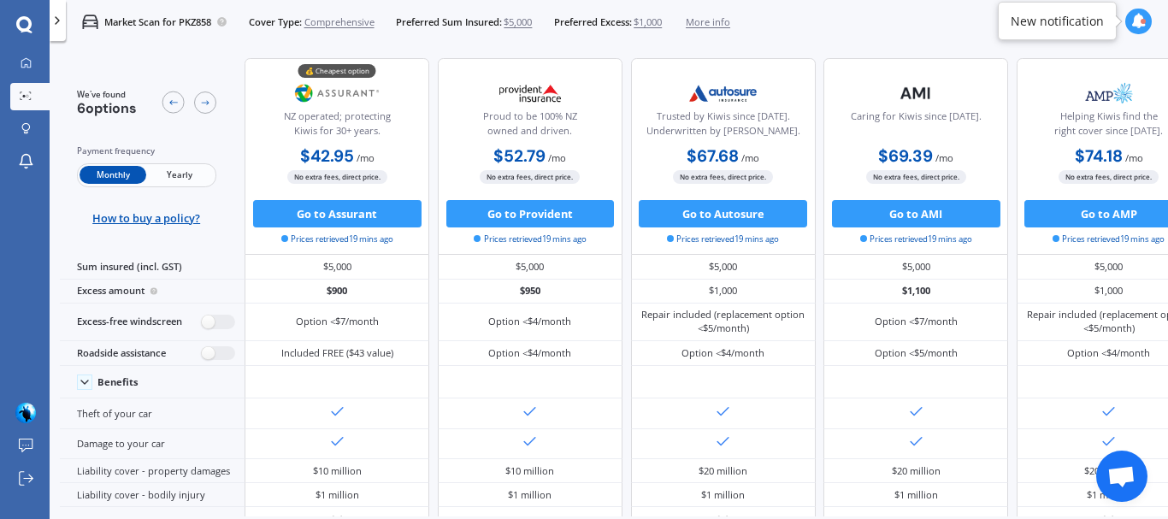
click at [360, 21] on span "Comprehensive" at bounding box center [339, 22] width 70 height 14
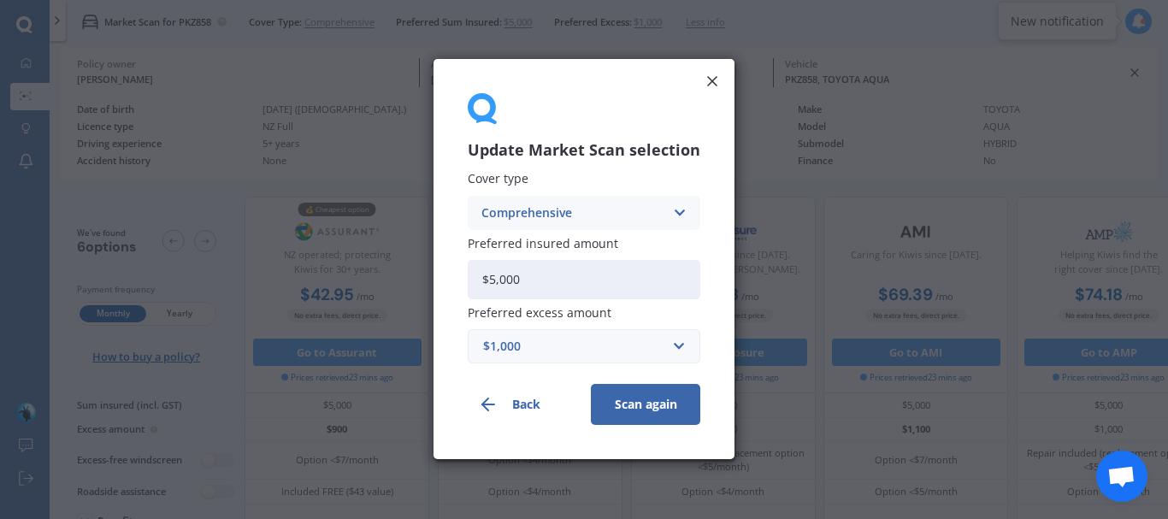
click at [679, 210] on icon at bounding box center [679, 212] width 15 height 19
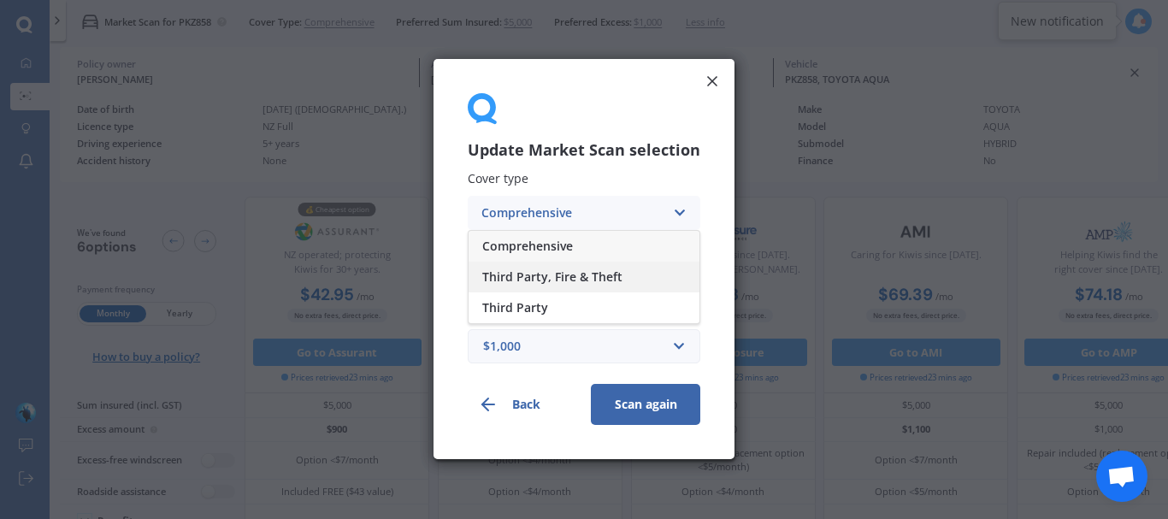
click at [610, 274] on span "Third Party, Fire & Theft" at bounding box center [552, 277] width 140 height 12
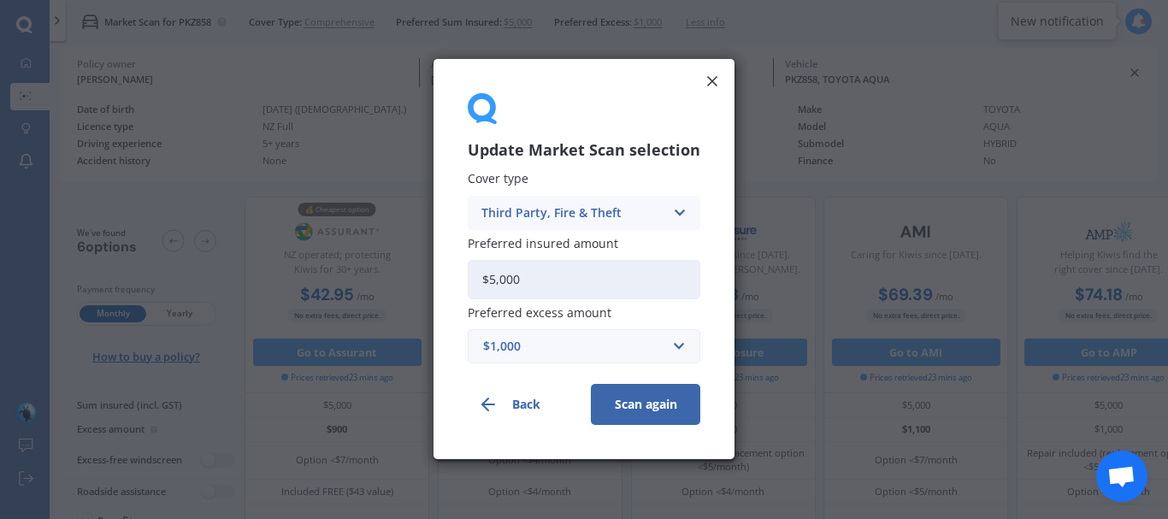
click at [644, 406] on button "Scan again" at bounding box center [645, 405] width 109 height 41
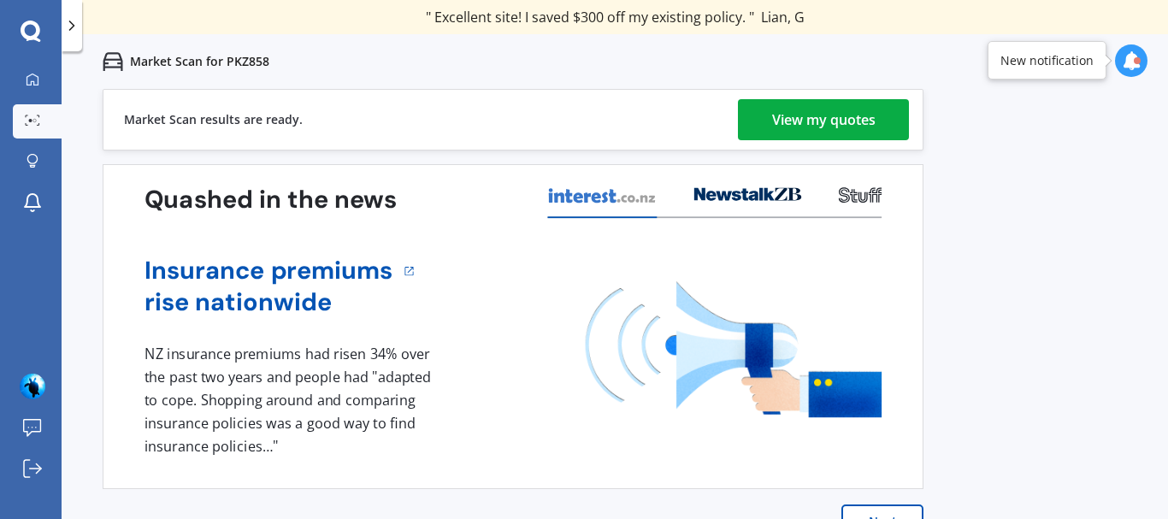
click at [1028, 257] on div "Previous 80,000+ [DEMOGRAPHIC_DATA] consumers have signed up to shop and save t…" at bounding box center [615, 348] width 1106 height 519
click at [816, 123] on div "View my quotes" at bounding box center [823, 119] width 103 height 41
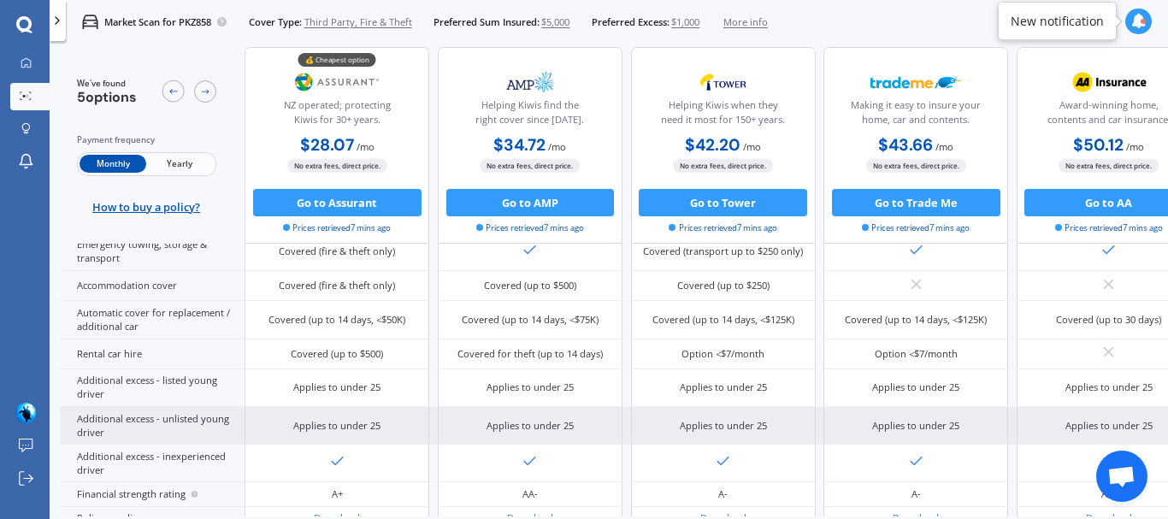
scroll to position [562, 0]
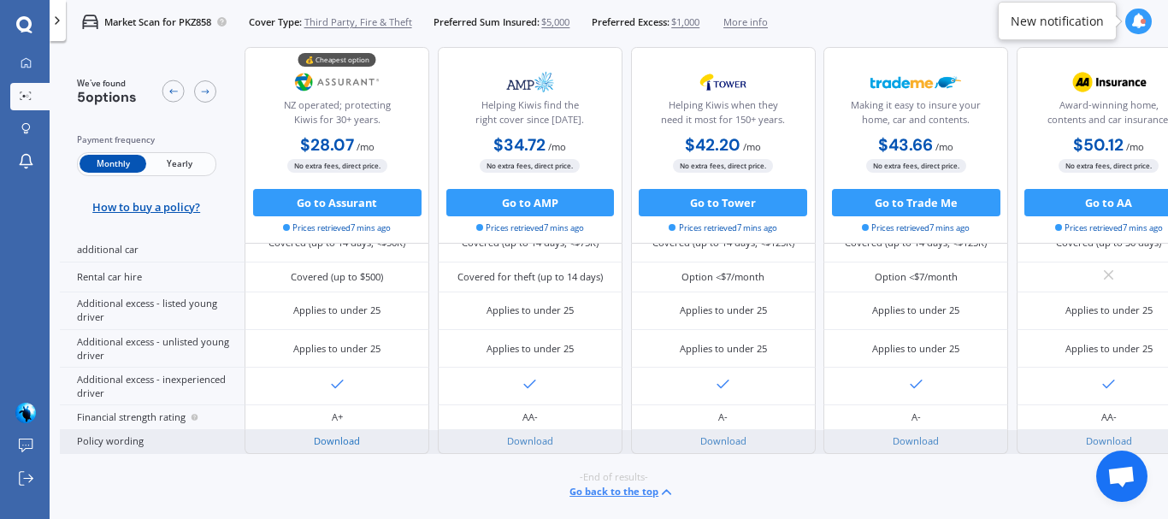
click at [345, 434] on link "Download" at bounding box center [337, 440] width 46 height 13
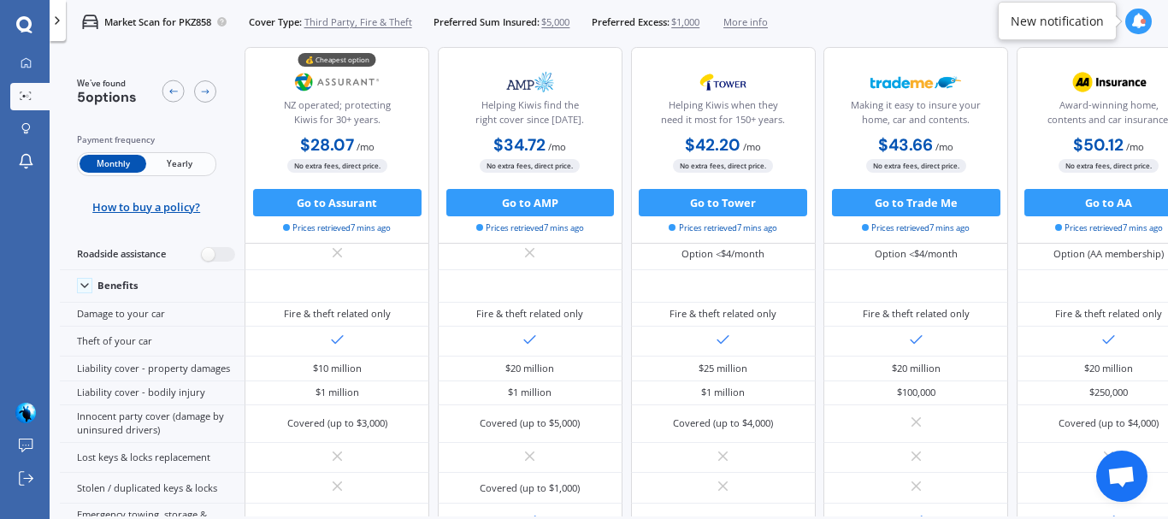
scroll to position [0, 0]
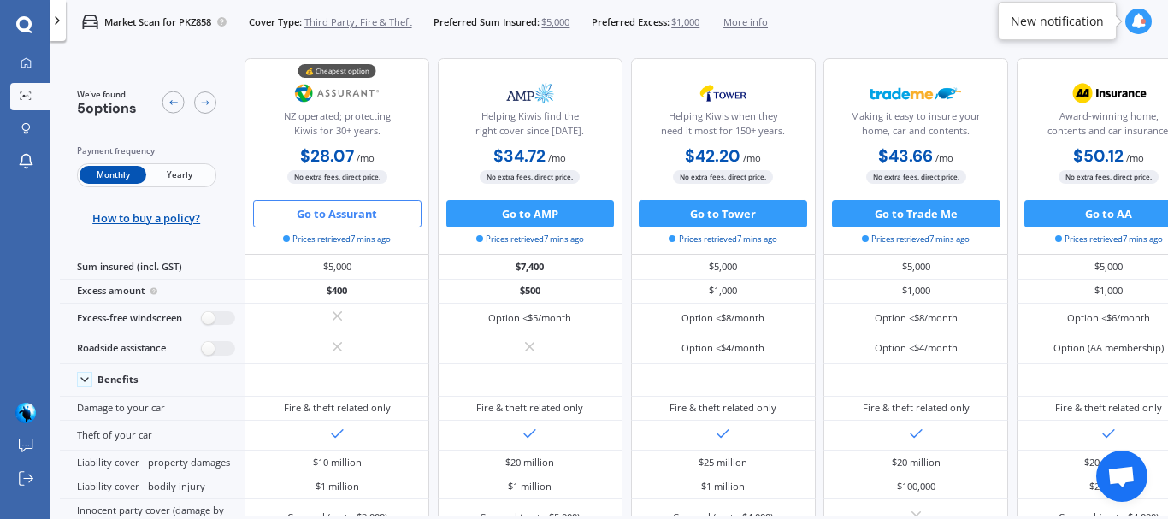
click at [354, 213] on button "Go to Assurant" at bounding box center [337, 213] width 168 height 27
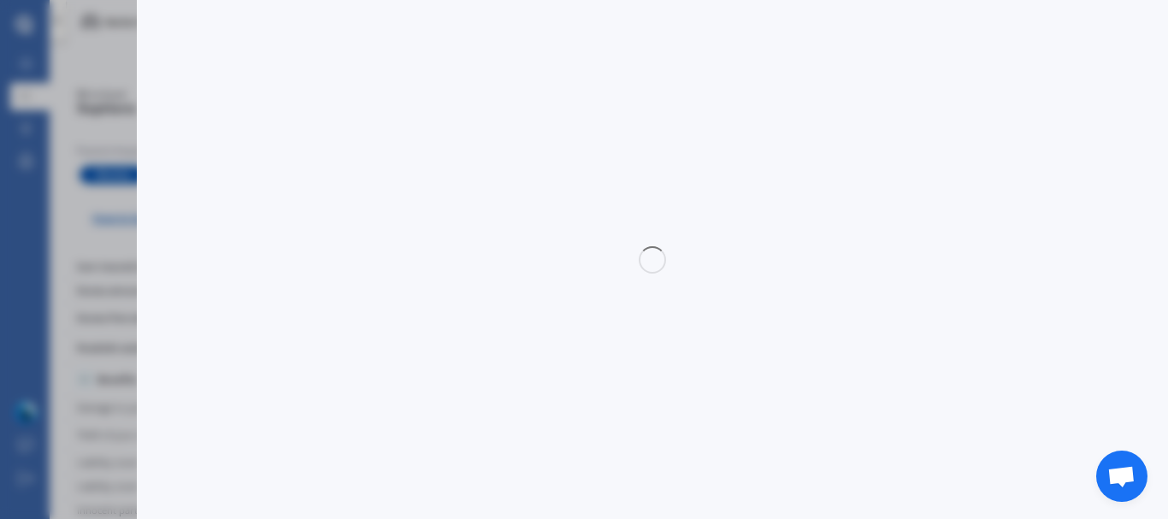
select select "Monthly"
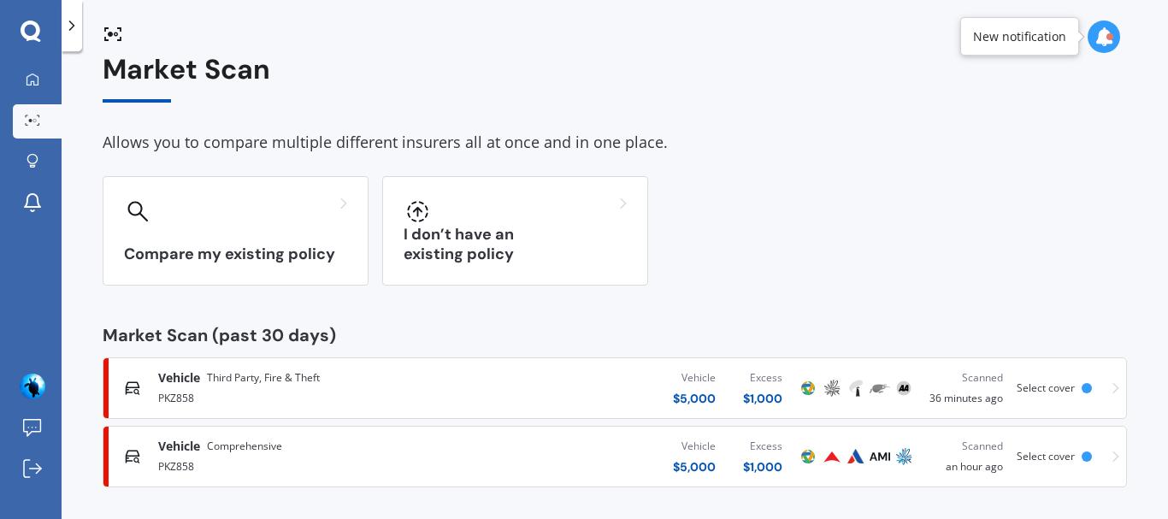
scroll to position [27, 0]
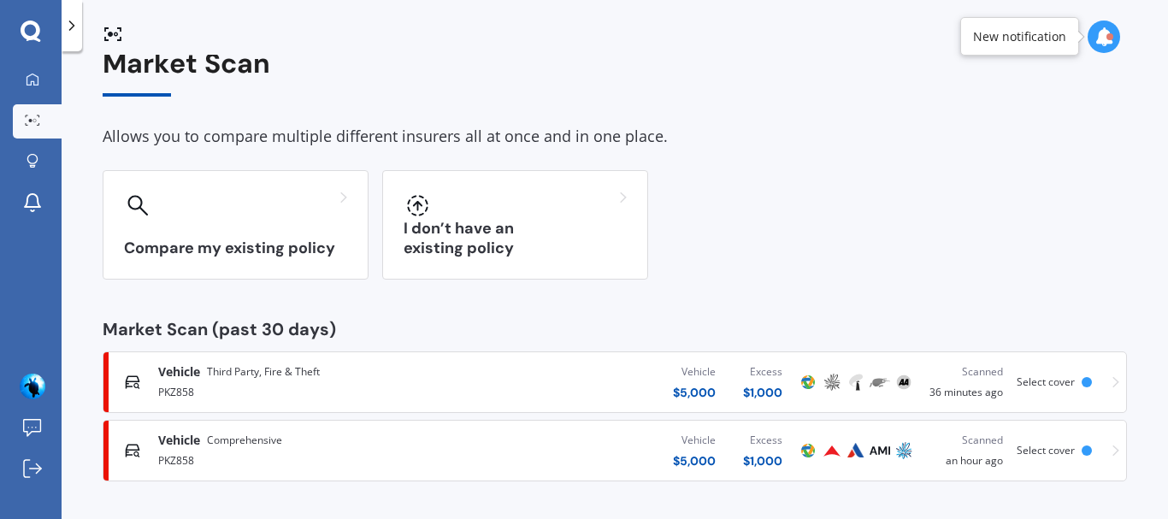
click at [1112, 383] on icon at bounding box center [1115, 382] width 7 height 12
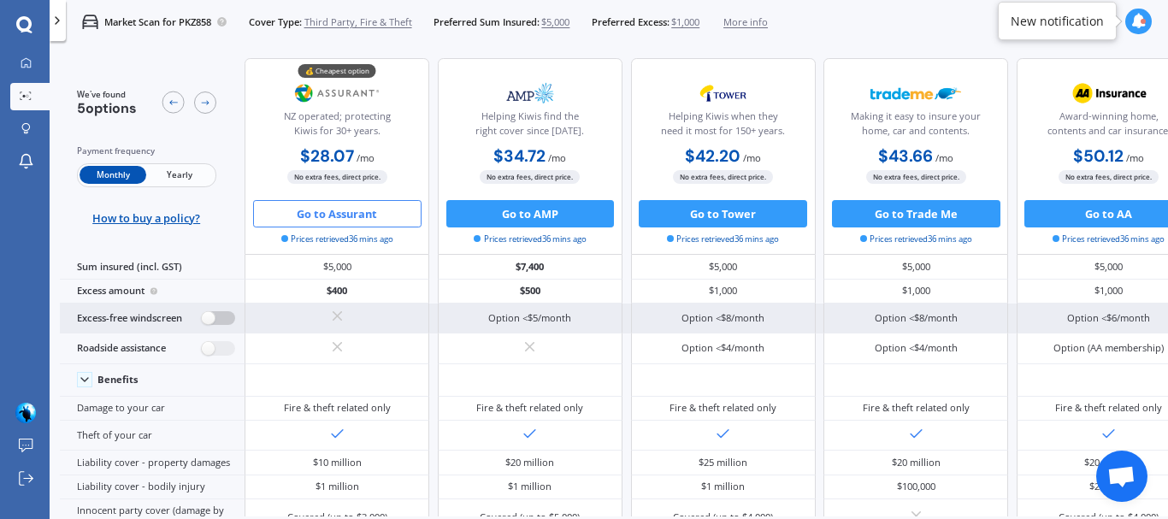
click at [210, 320] on label at bounding box center [218, 318] width 33 height 15
radio input "true"
